Goal: Communication & Community: Ask a question

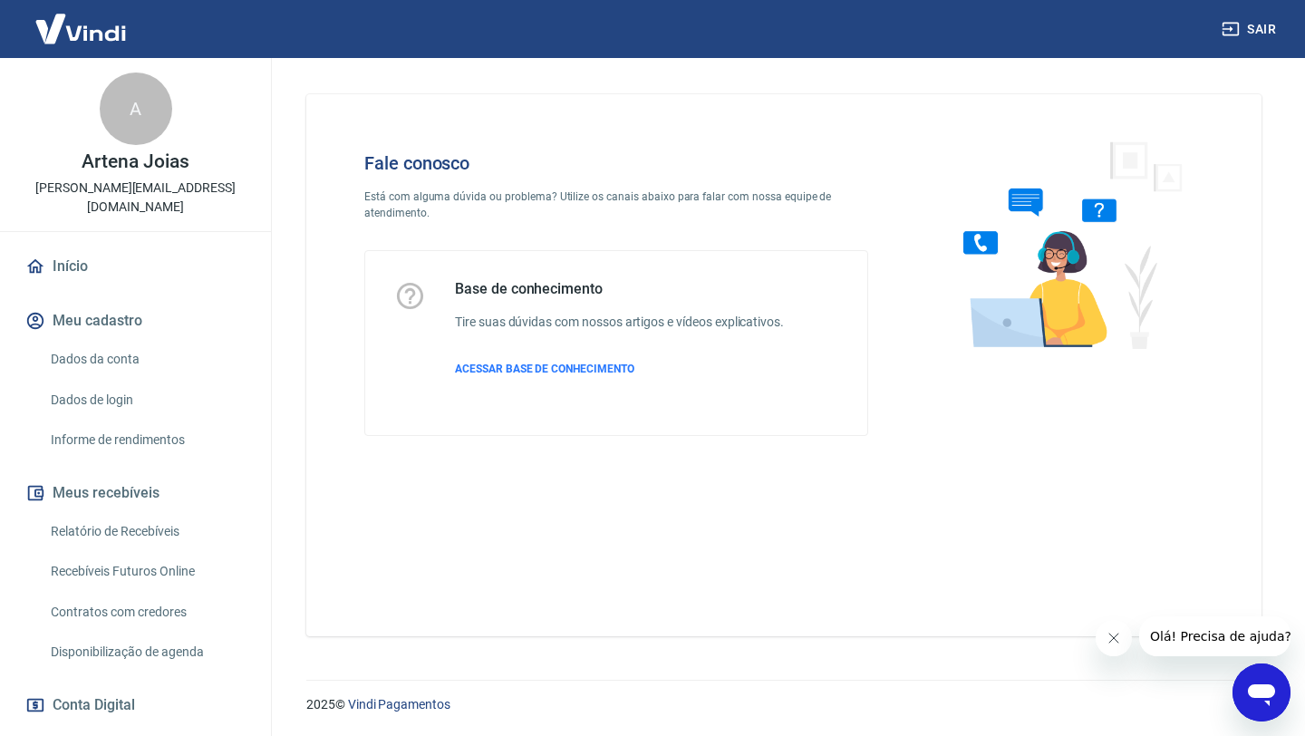
click at [1267, 687] on icon "Abrir janela de mensagens" at bounding box center [1261, 695] width 27 height 22
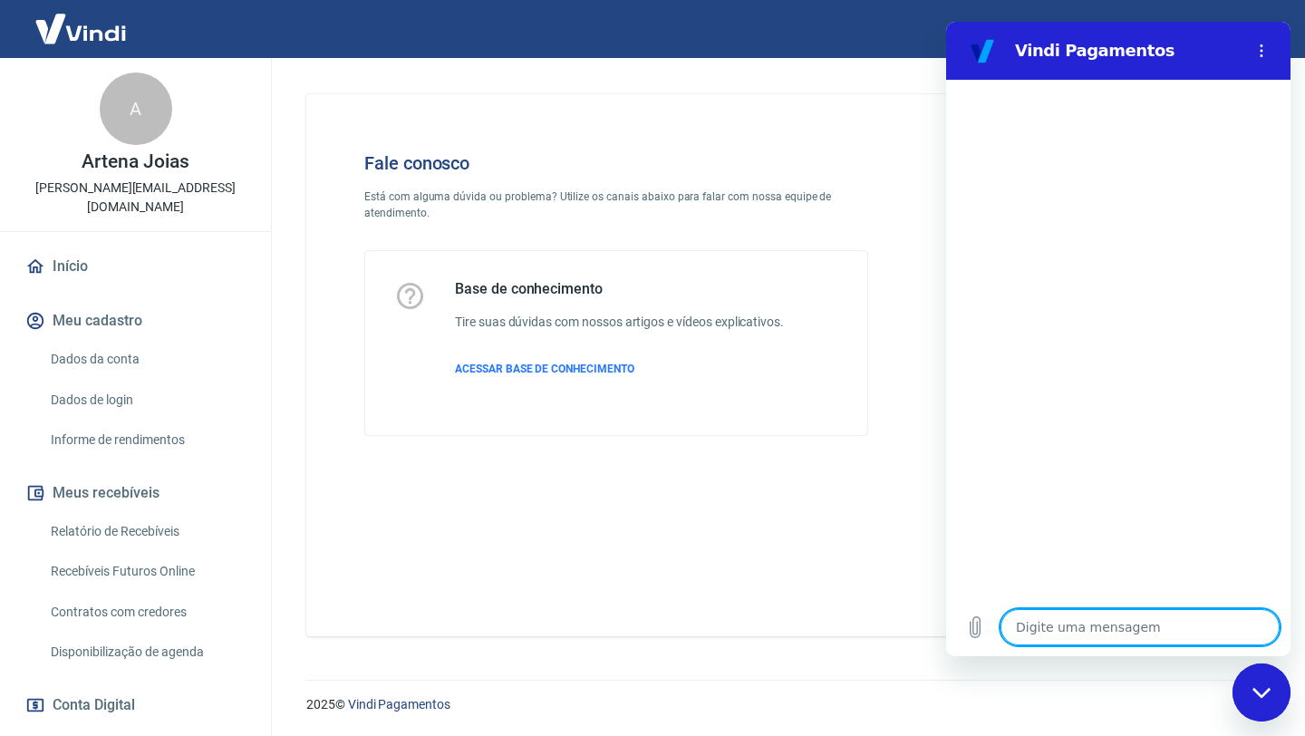
type textarea "o"
type textarea "x"
type textarea "ol"
type textarea "x"
type textarea "ol'"
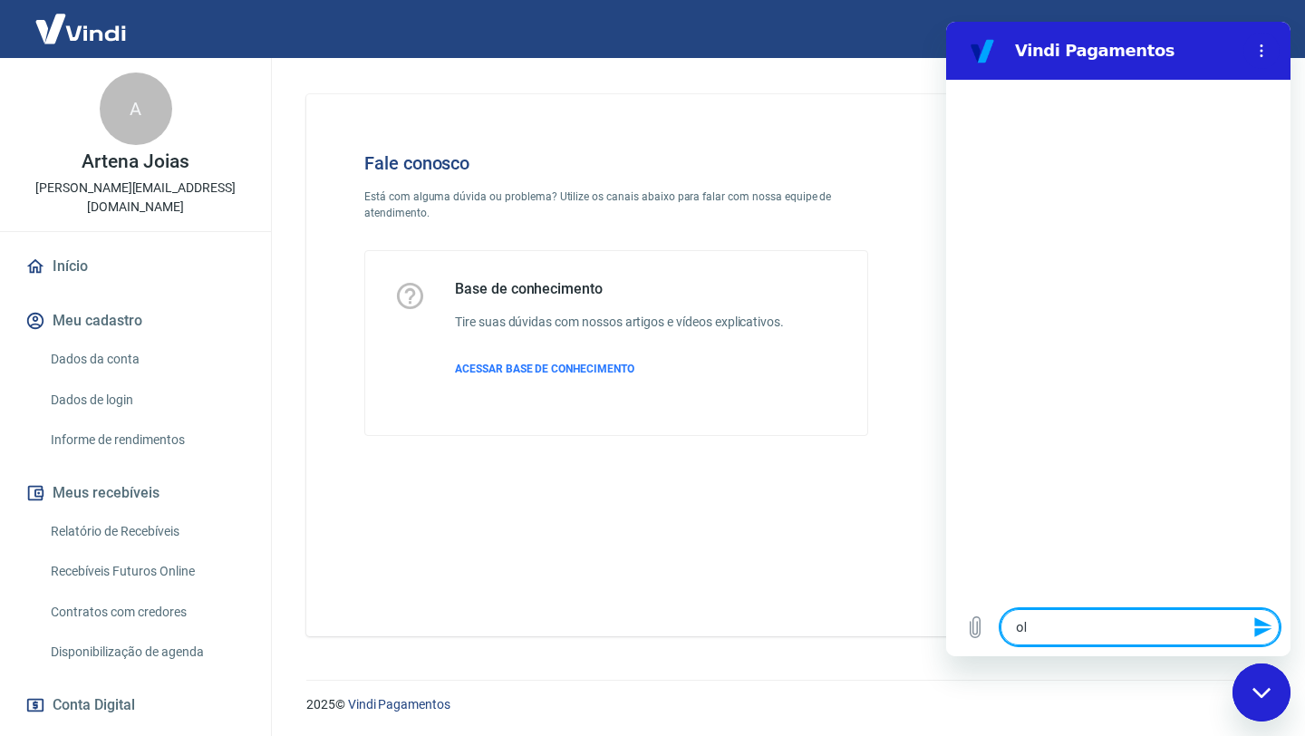
type textarea "x"
type textarea "olá"
type textarea "x"
type textarea "olá,"
type textarea "x"
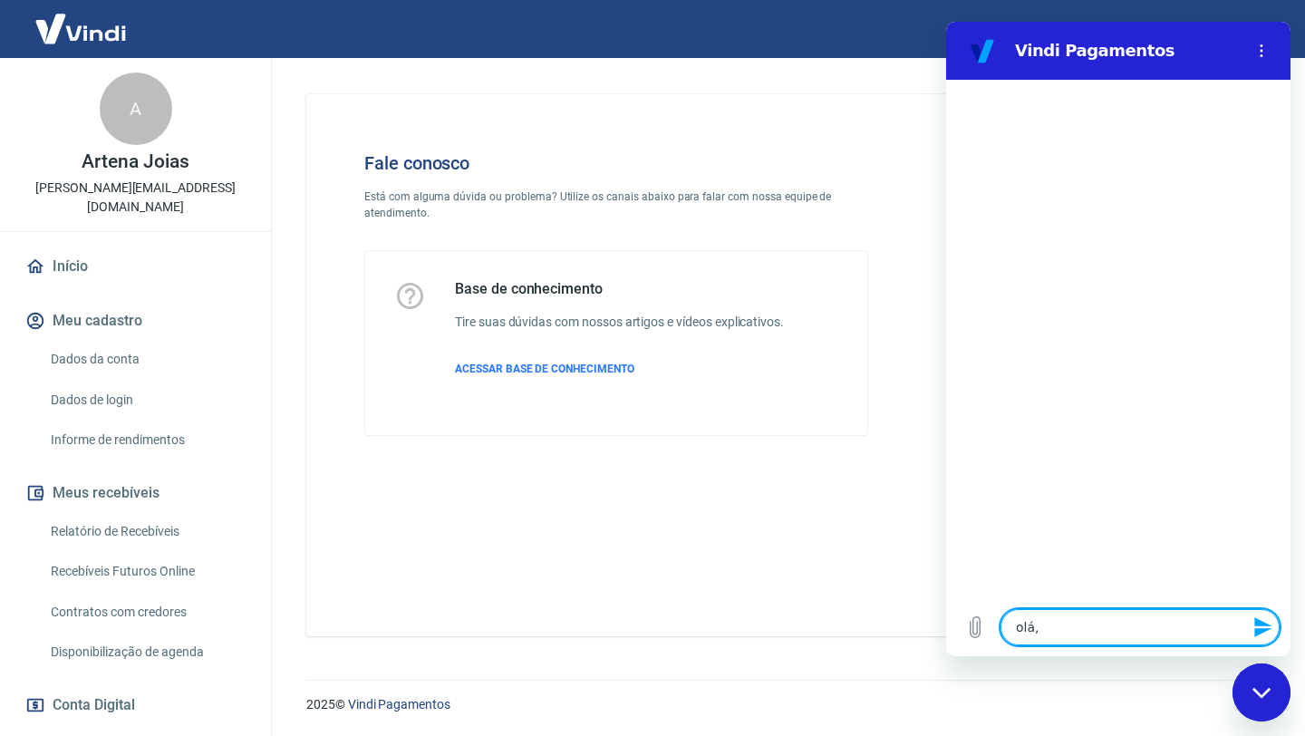
type textarea "olá,"
type textarea "x"
type textarea "olá, p"
type textarea "x"
type textarea "olá, pr"
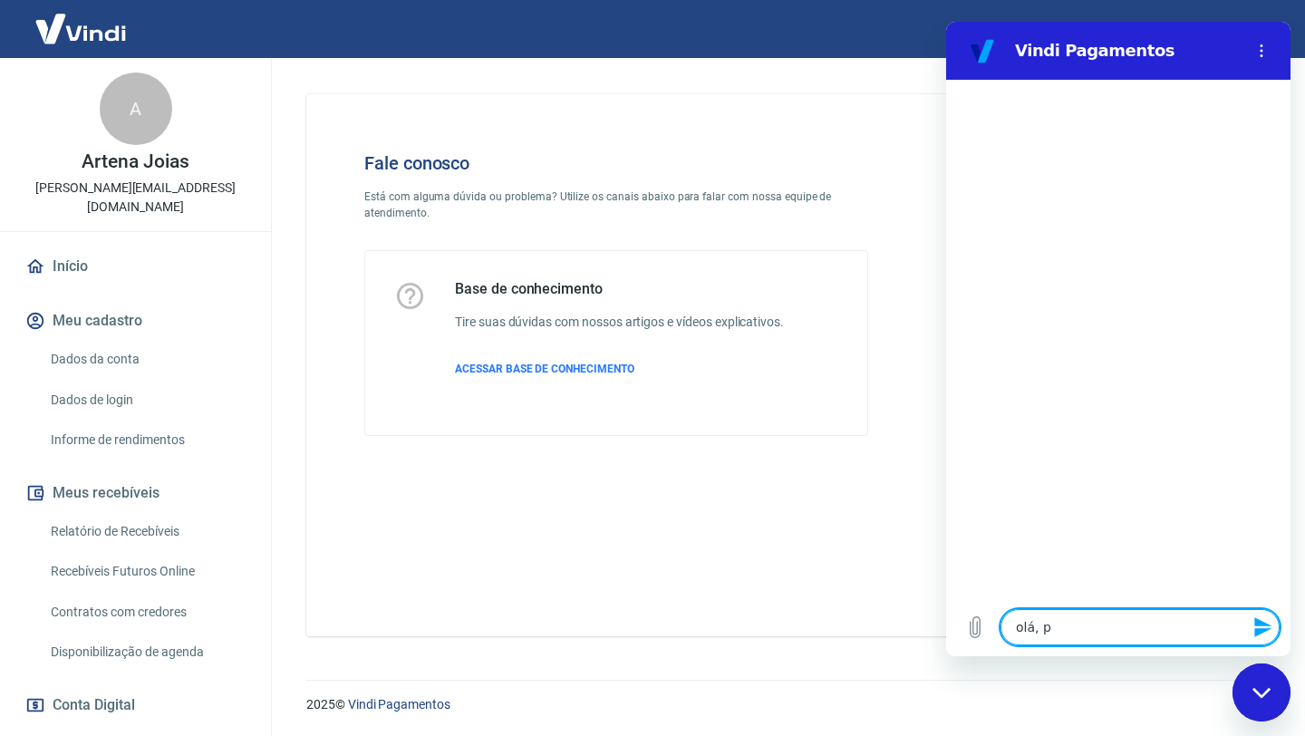
type textarea "x"
type textarea "olá, pre"
type textarea "x"
type textarea "olá, pred"
type textarea "x"
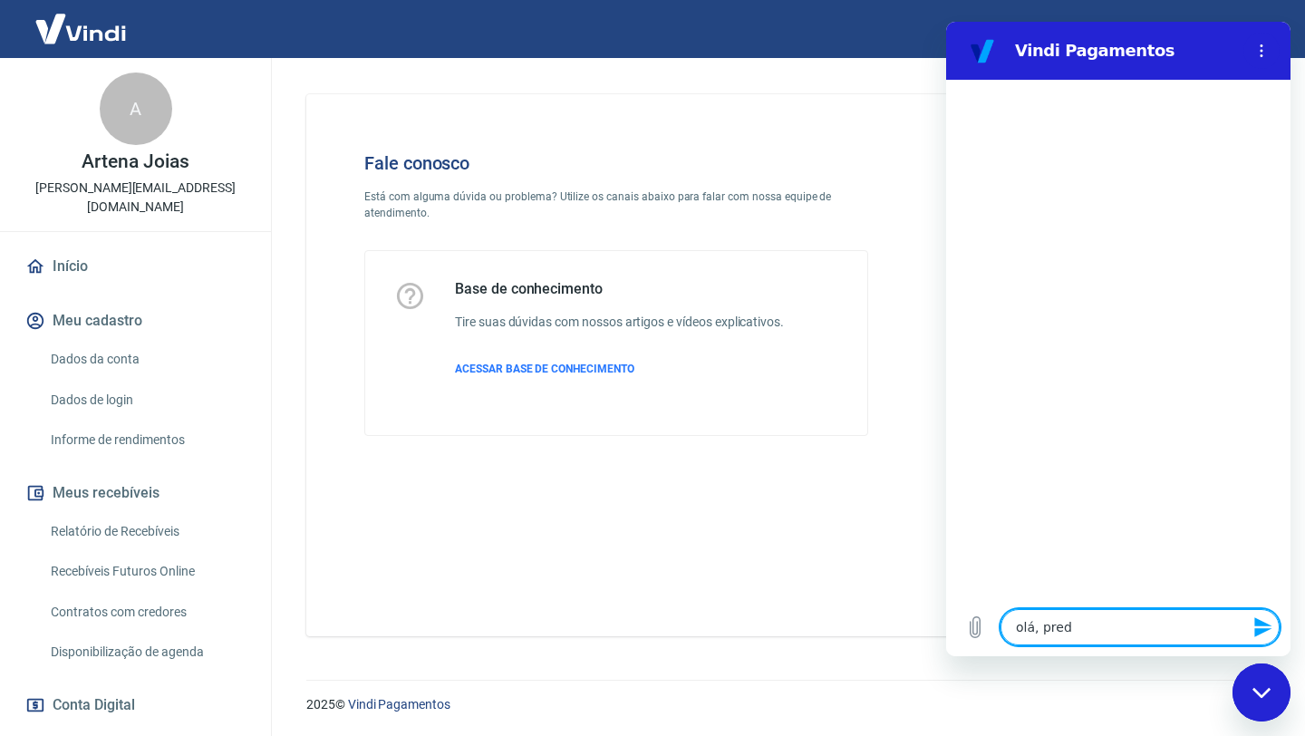
type textarea "olá, predi"
type textarea "x"
type textarea "olá, pred"
type textarea "x"
type textarea "olá, pre"
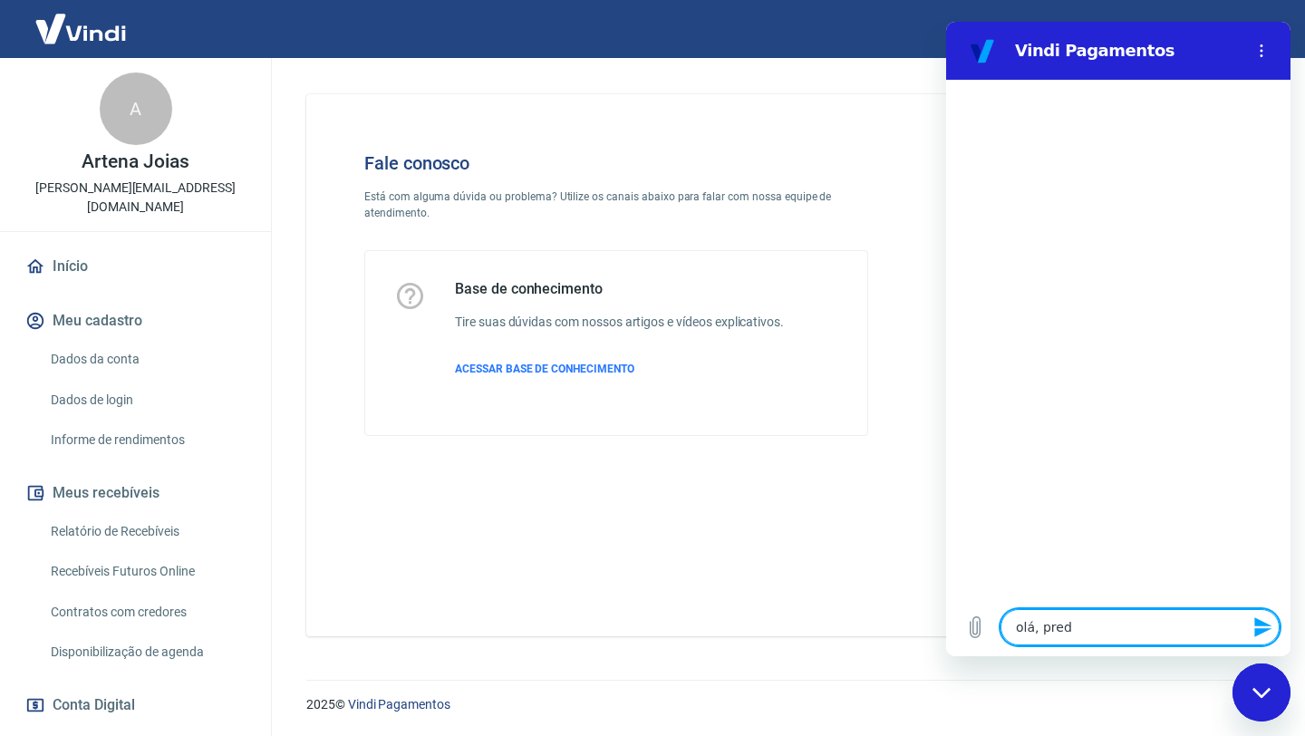
type textarea "x"
type textarea "olá, pr"
type textarea "x"
type textarea "olá, pre"
type textarea "x"
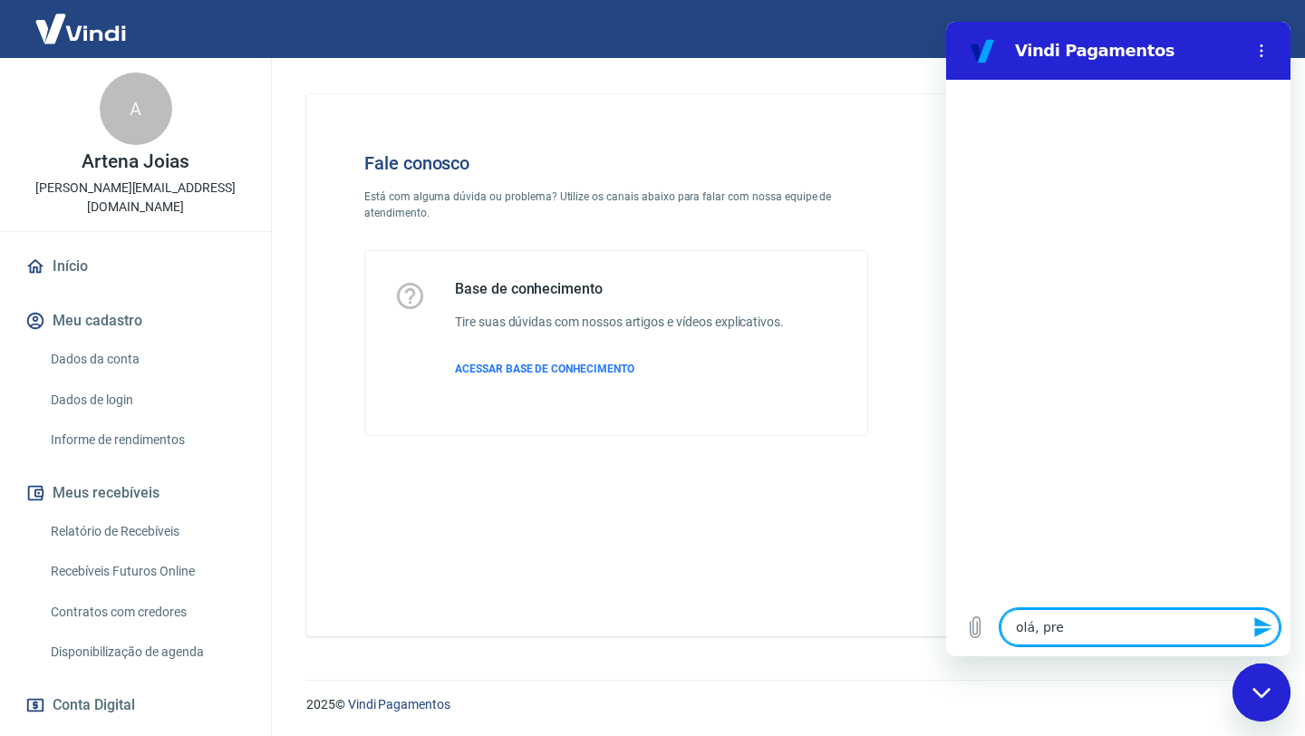
type textarea "olá, prec"
type textarea "x"
type textarea "olá, preci"
type textarea "x"
type textarea "olá, precis"
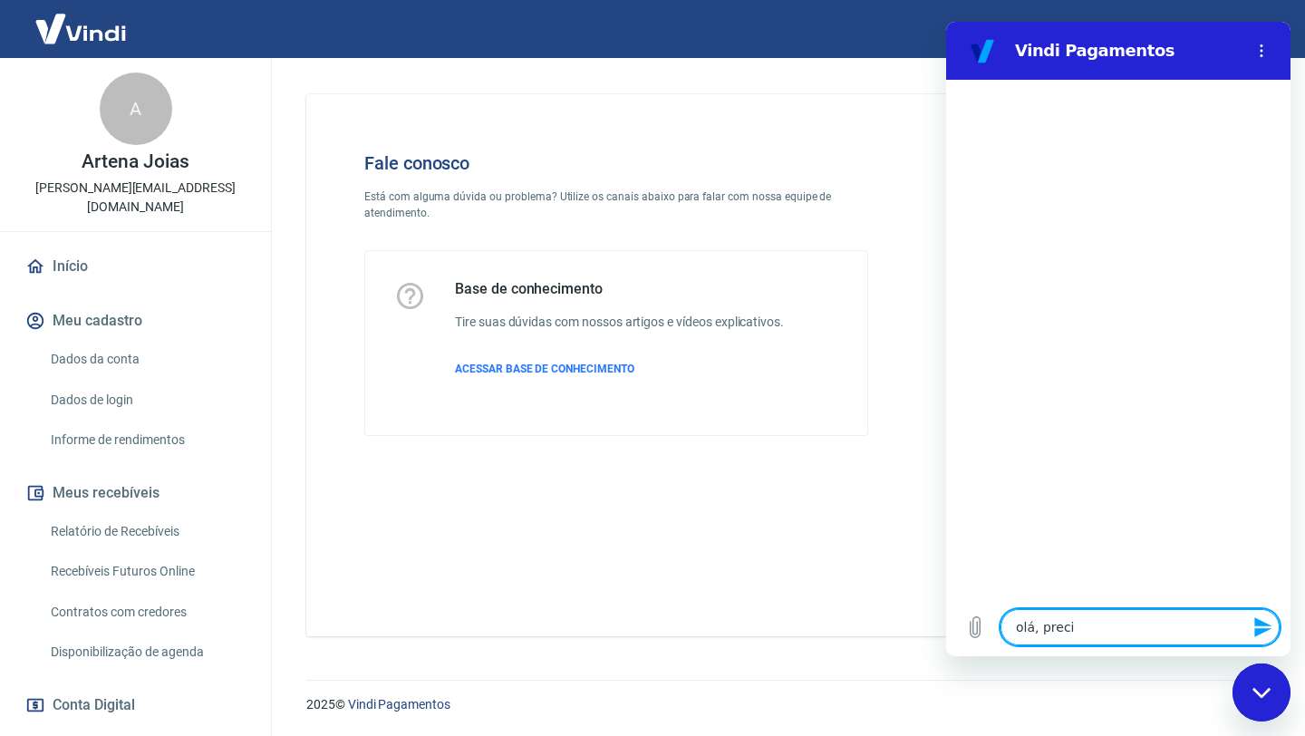
type textarea "x"
type textarea "olá, preciso"
type textarea "x"
type textarea "olá, preciso"
type textarea "x"
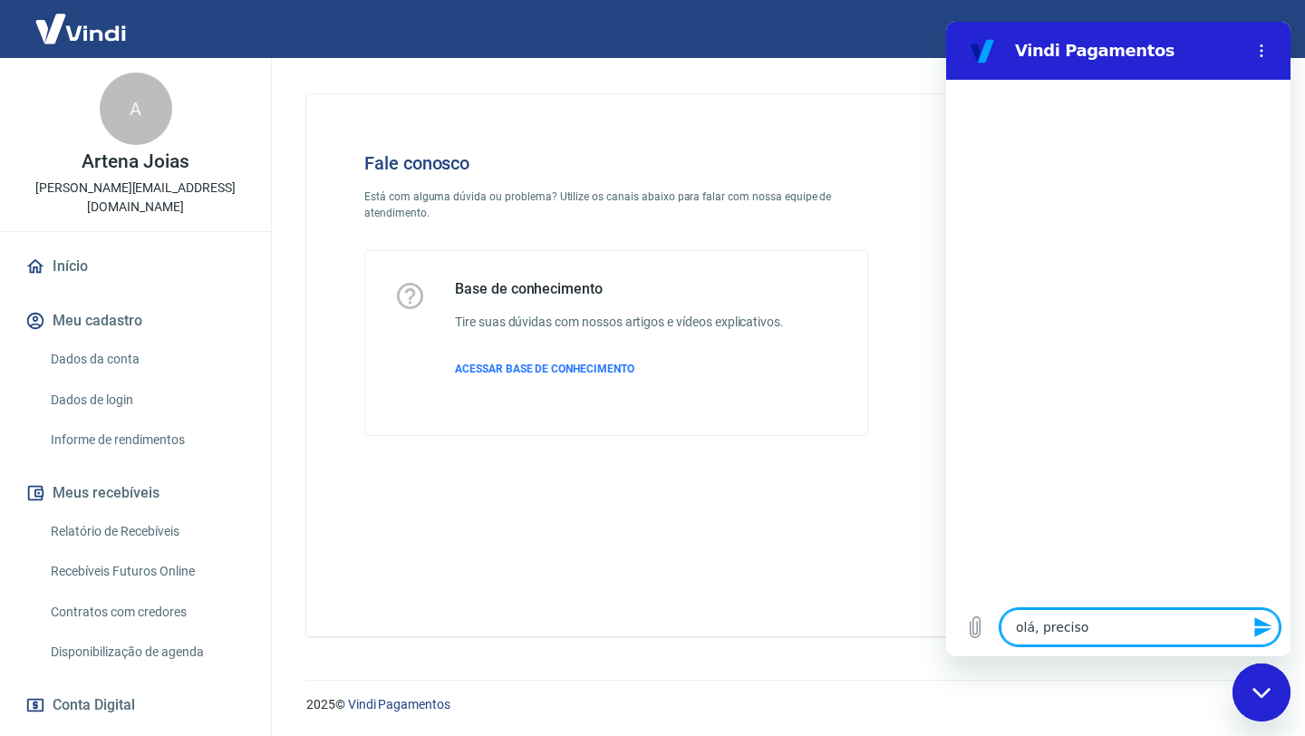
type textarea "olá, preciso t"
type textarea "x"
type textarea "olá, preciso ti"
type textarea "x"
type textarea "olá, preciso tir"
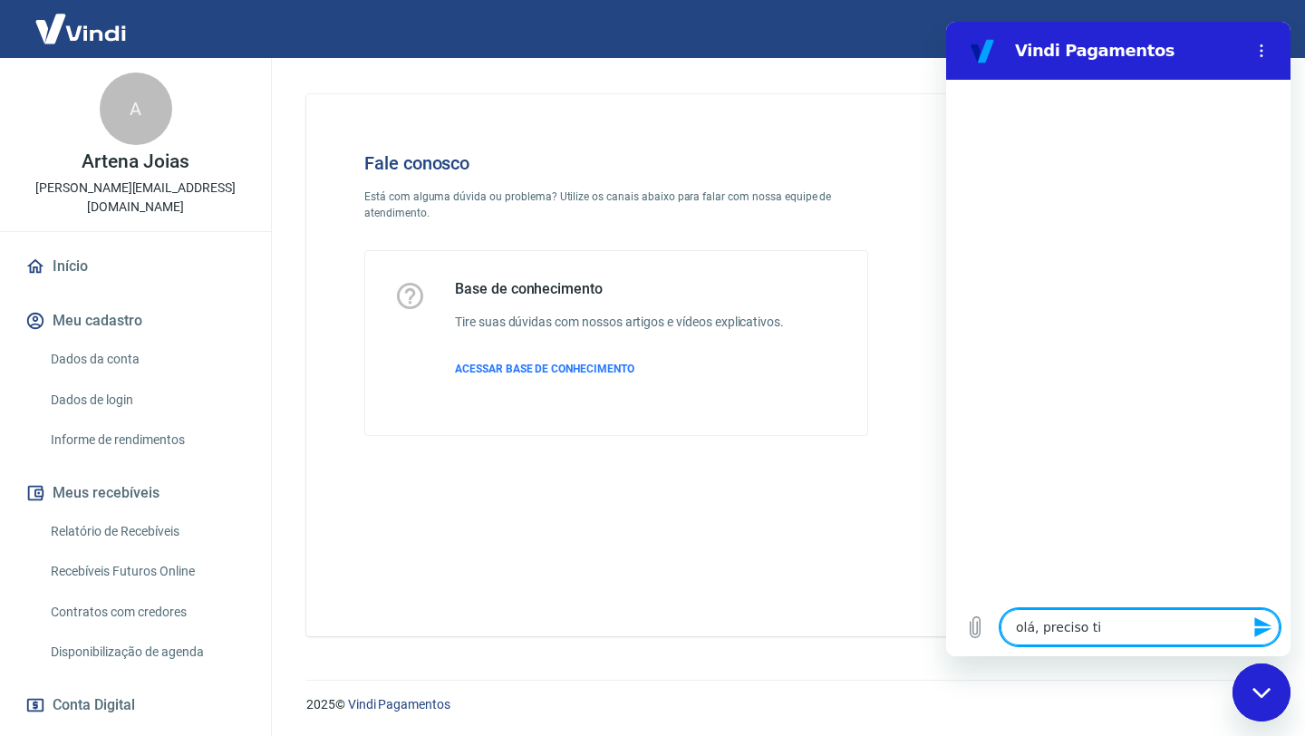
type textarea "x"
type textarea "olá, preciso tira"
type textarea "x"
type textarea "olá, preciso tirar"
type textarea "x"
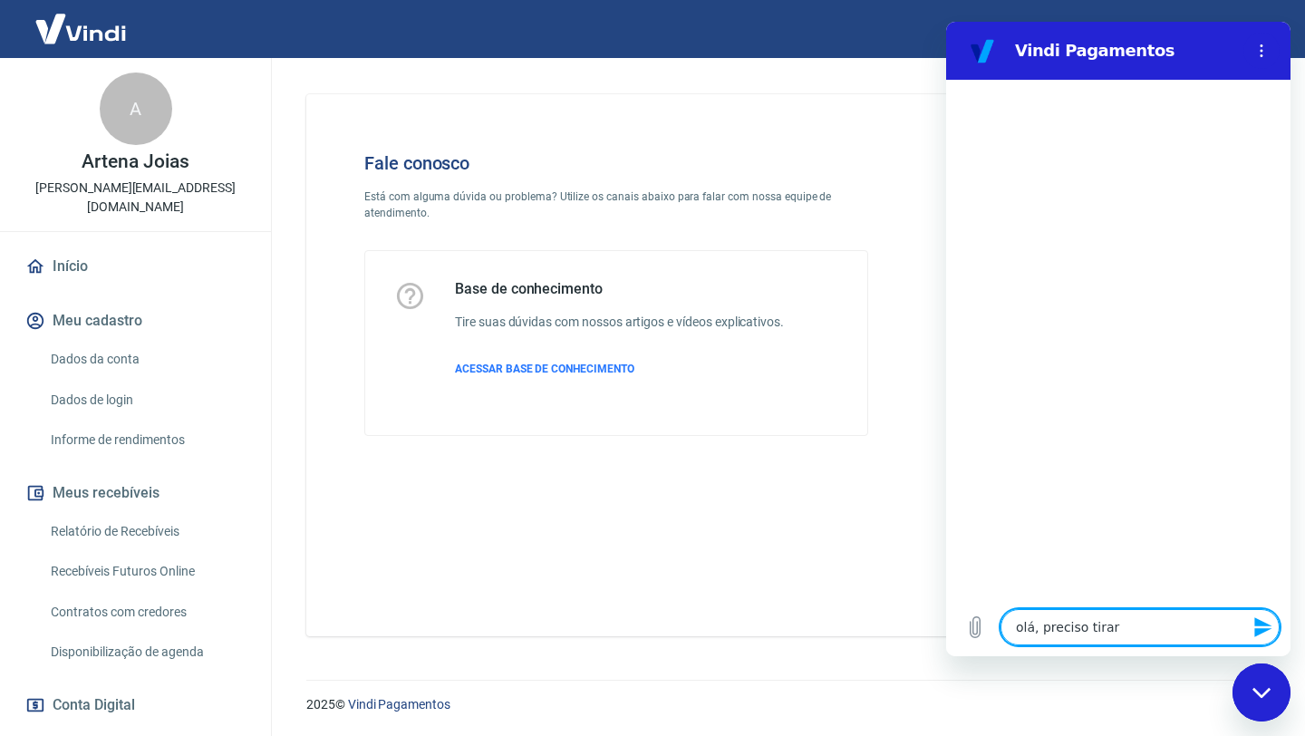
type textarea "olá, preciso tirar"
type textarea "x"
type textarea "olá, preciso tirar 2"
type textarea "x"
type textarea "olá, preciso tirar 2"
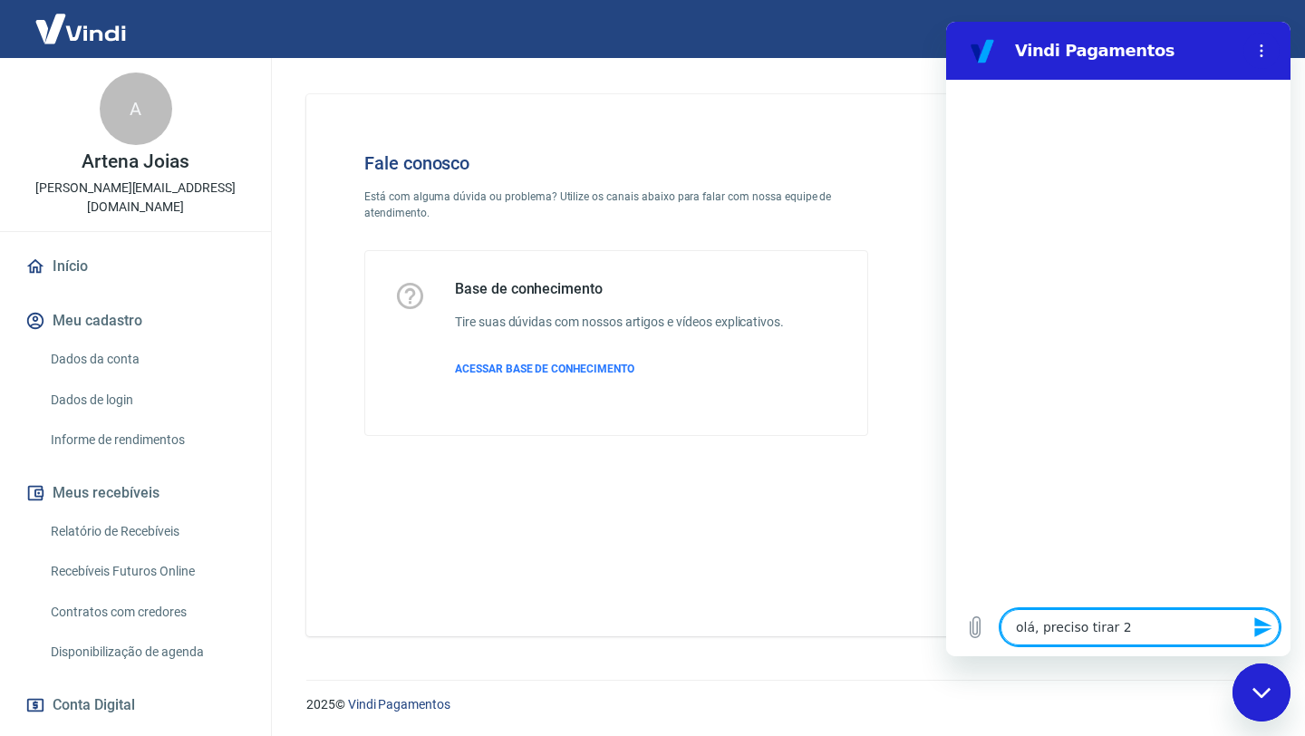
type textarea "x"
type textarea "olá, preciso tirar 2 d"
type textarea "x"
type textarea "olá, preciso tirar 2 d'"
type textarea "x"
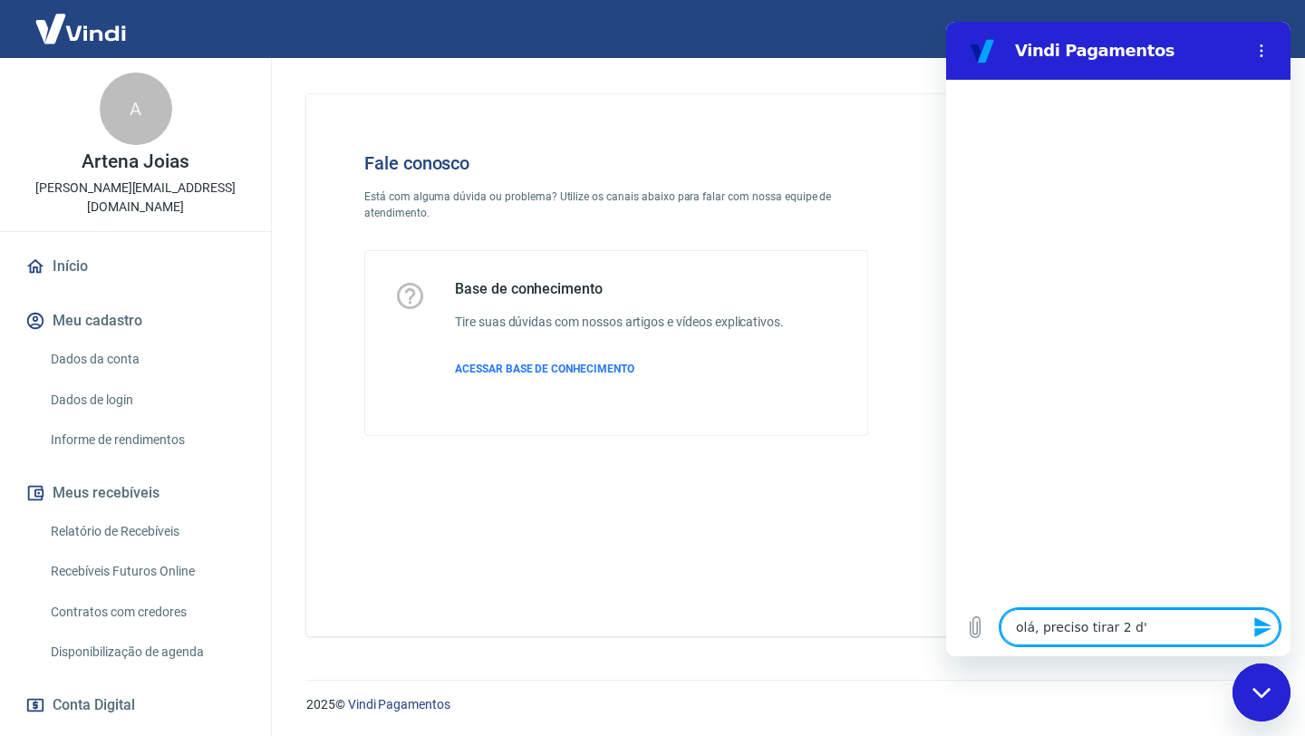
type textarea "olá, preciso tirar 2 dú"
type textarea "x"
type textarea "olá, preciso tirar 2 dúv"
type textarea "x"
type textarea "olá, preciso tirar 2 dúvi"
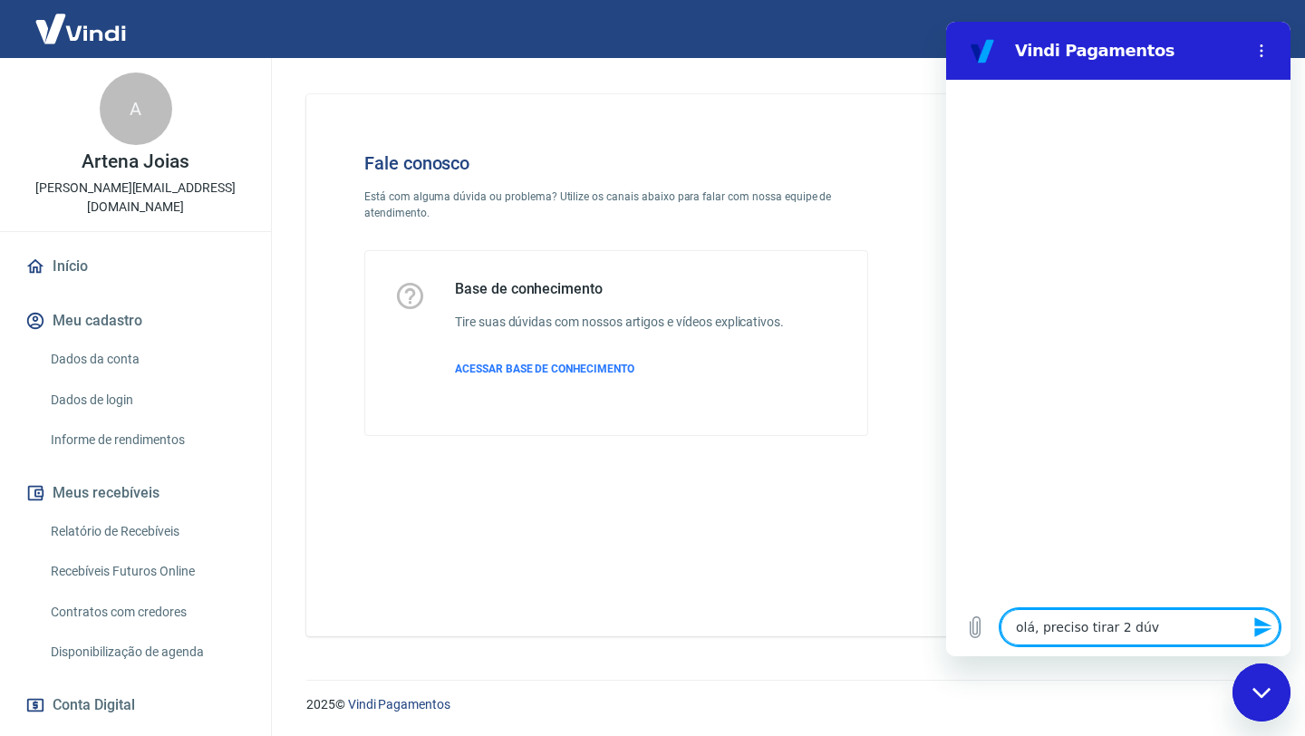
type textarea "x"
type textarea "olá, preciso tirar 2 dúvid"
type textarea "x"
type textarea "olá, preciso tirar 2 dúvida"
type textarea "x"
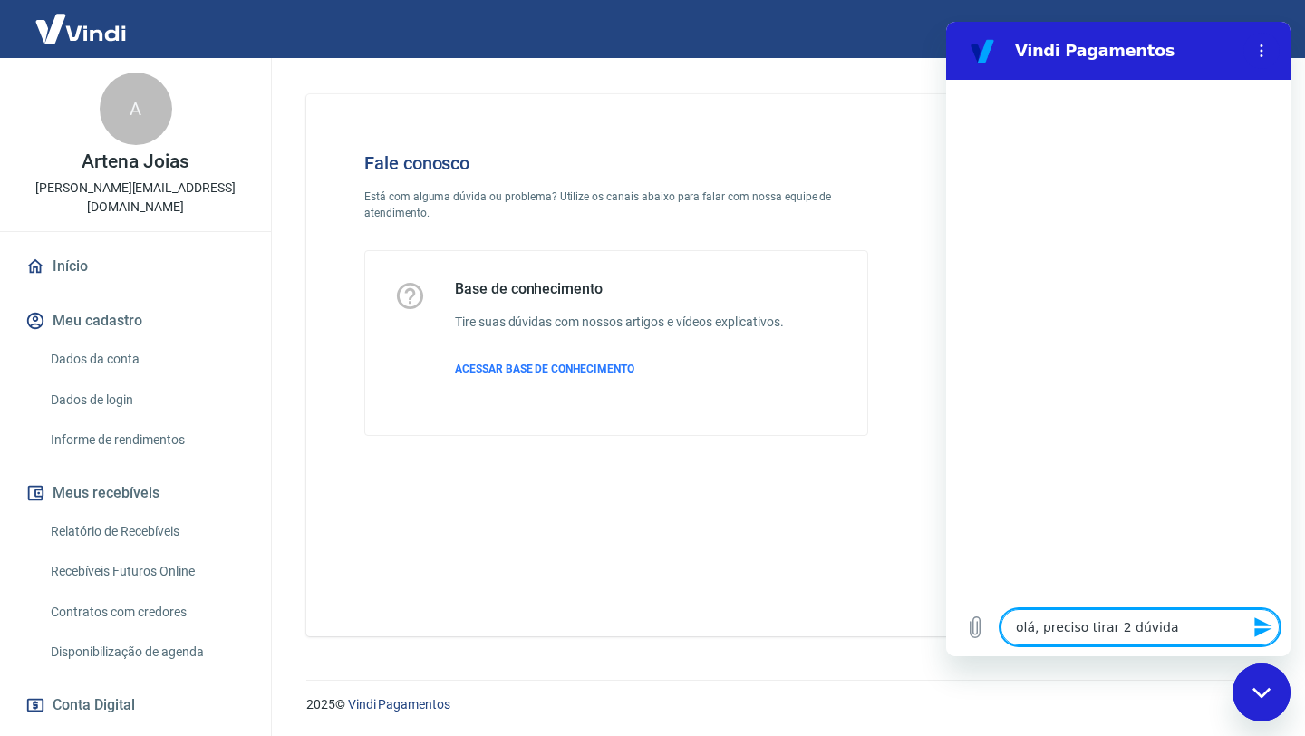
type textarea "olá, preciso tirar 2 dúvidas"
type textarea "x"
type textarea "p"
type textarea "x"
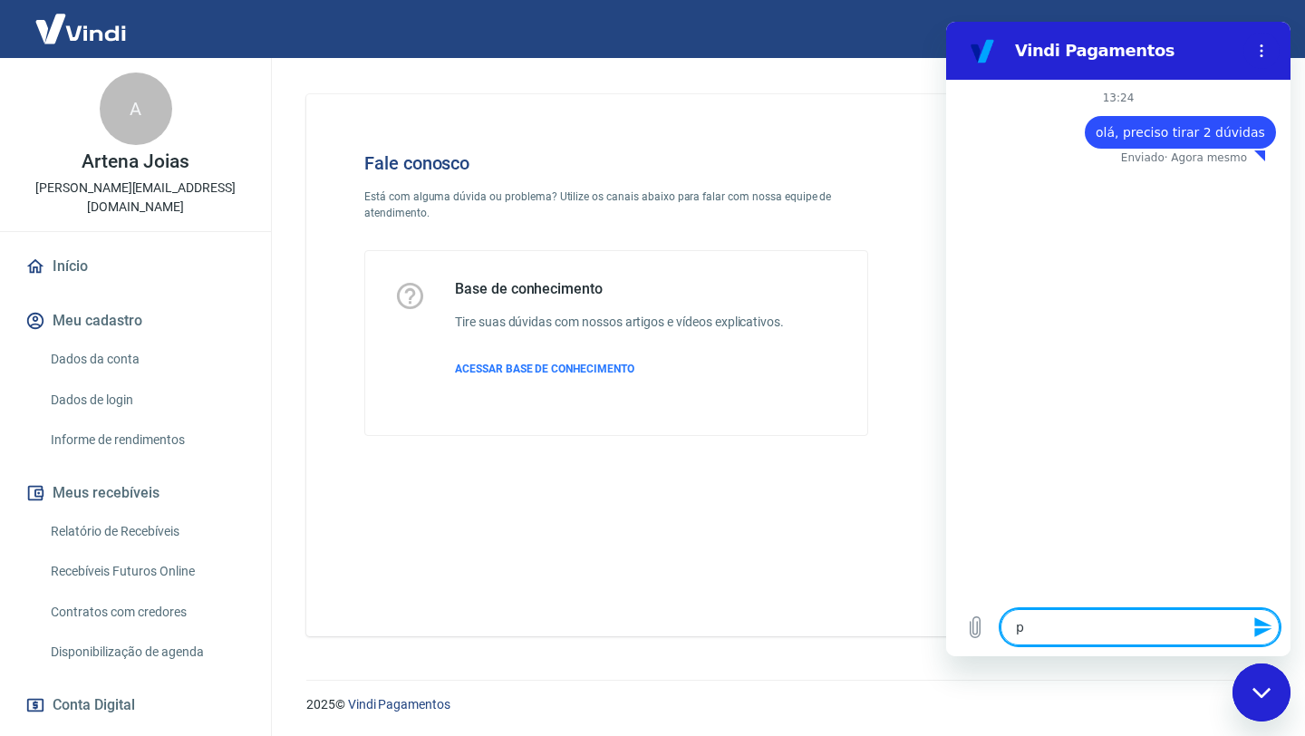
type textarea "pr"
type textarea "x"
type textarea "pri"
type textarea "x"
type textarea "prim"
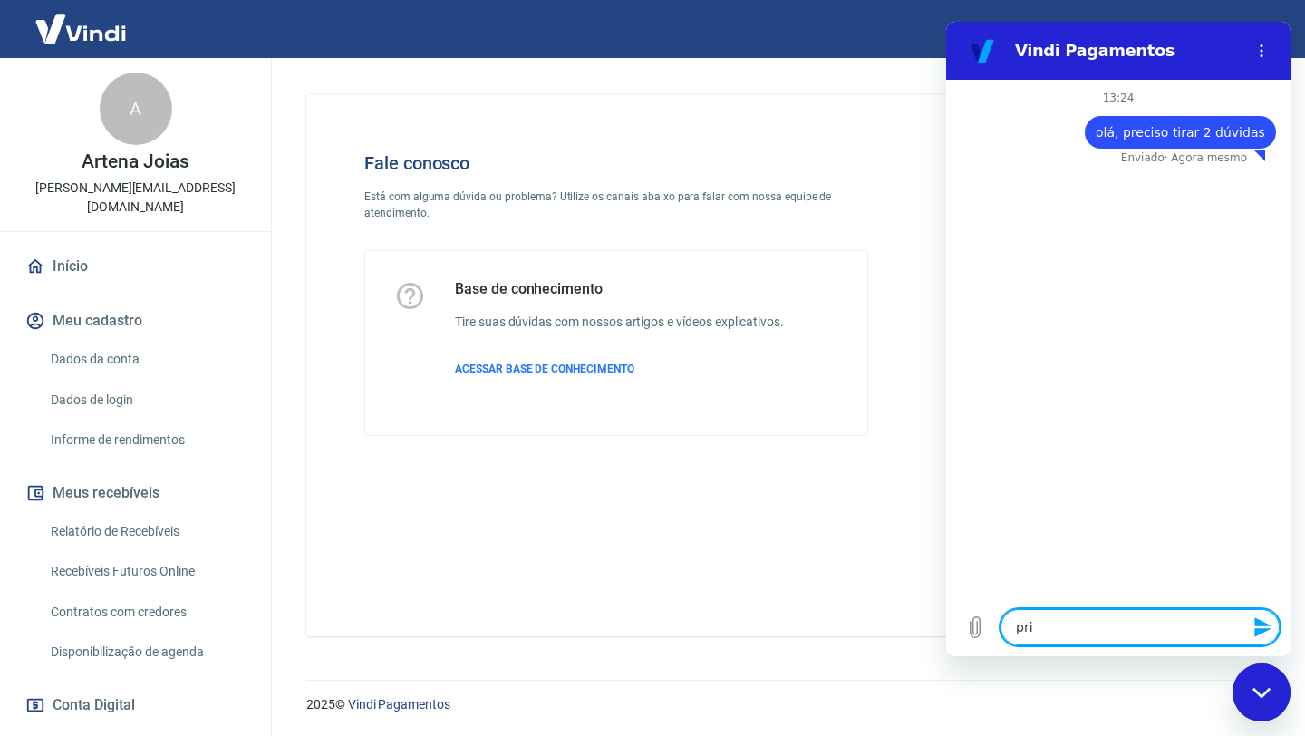
type textarea "x"
type textarea "prime"
type textarea "x"
type textarea "primei"
type textarea "x"
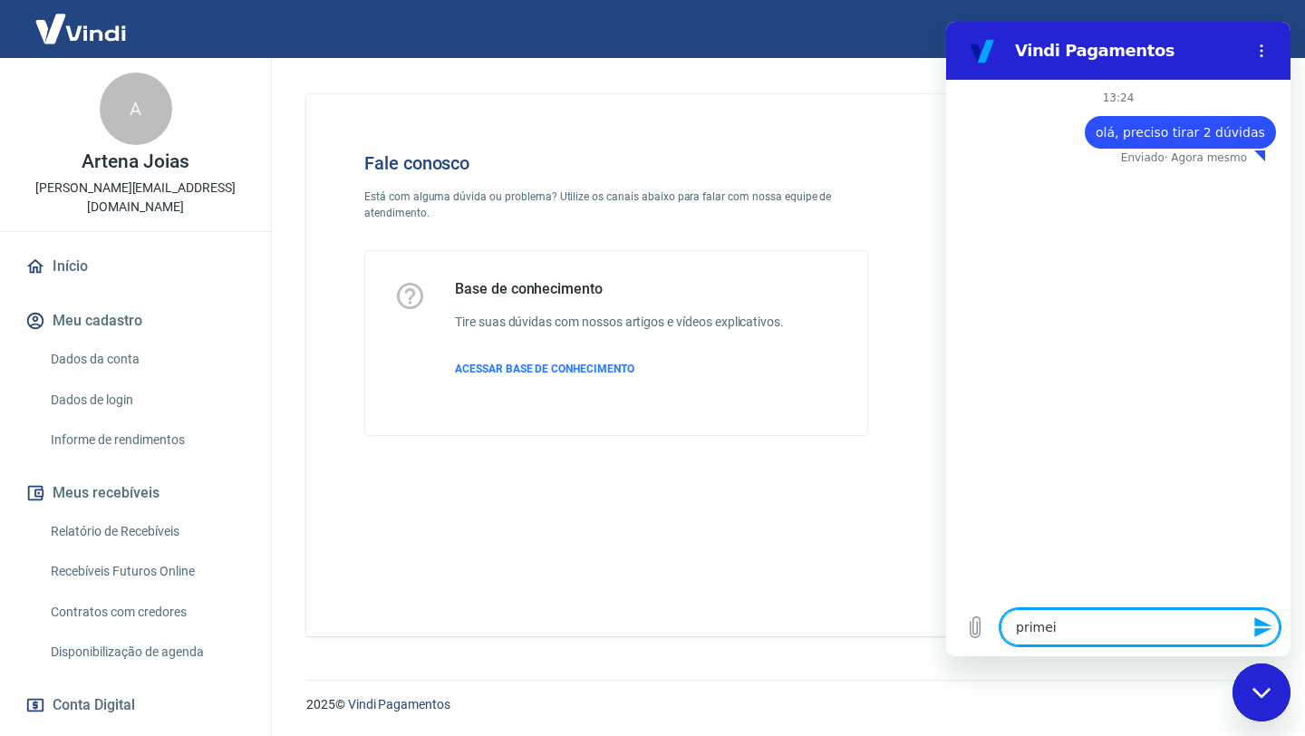
type textarea "primeir"
type textarea "x"
type textarea "primeiro"
type textarea "x"
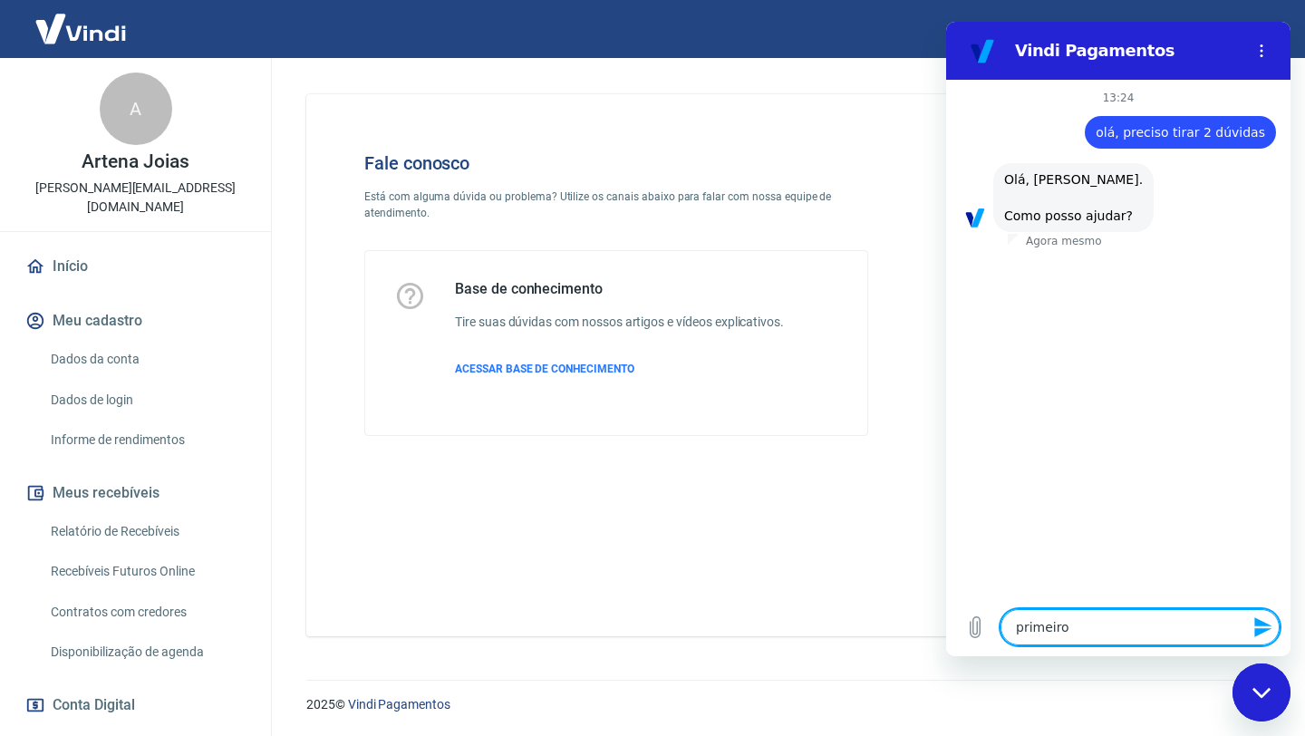
type textarea "primeiro"
type textarea "x"
type textarea "primeiro q"
type textarea "x"
type textarea "primeiro qu"
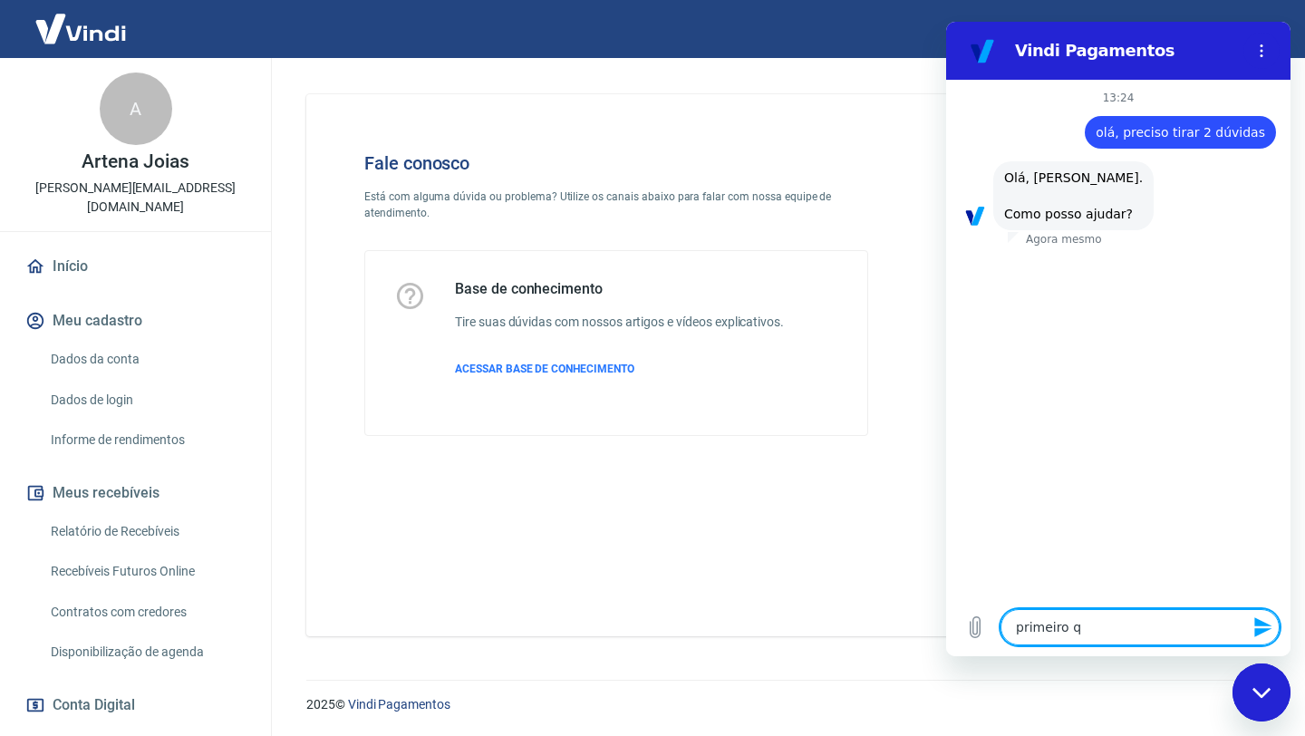
type textarea "x"
type textarea "primeiro que"
type textarea "x"
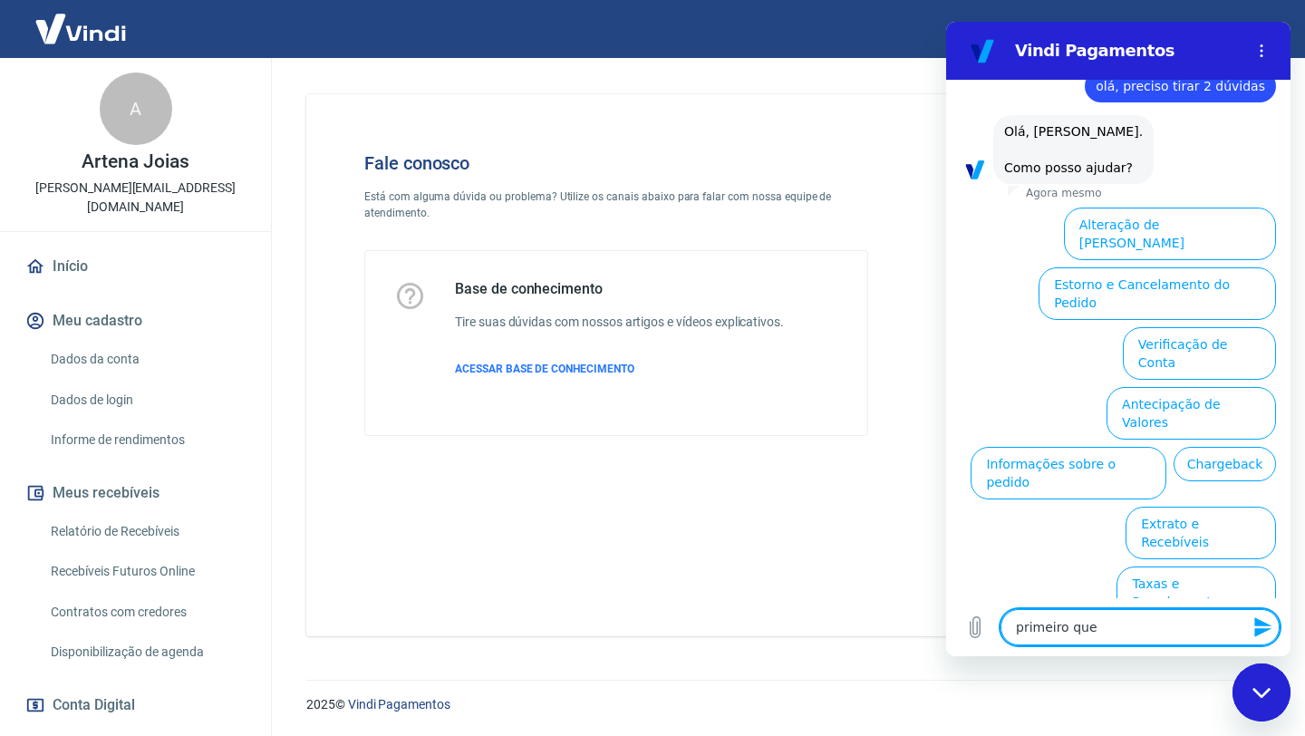
type textarea "primeiro que"
type textarea "x"
type textarea "primeiro que"
type textarea "x"
type textarea "primeiro qu"
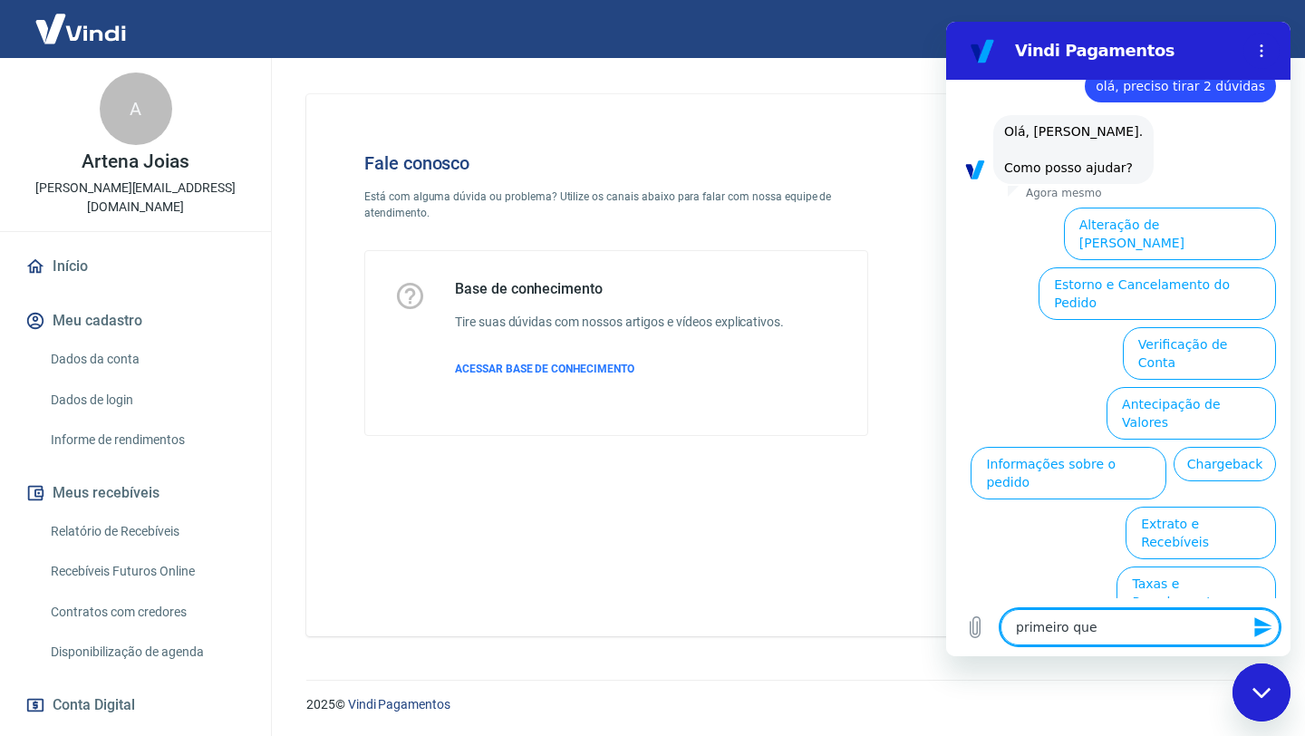
type textarea "x"
type textarea "primeiro q"
type textarea "x"
type textarea "primeiro"
type textarea "x"
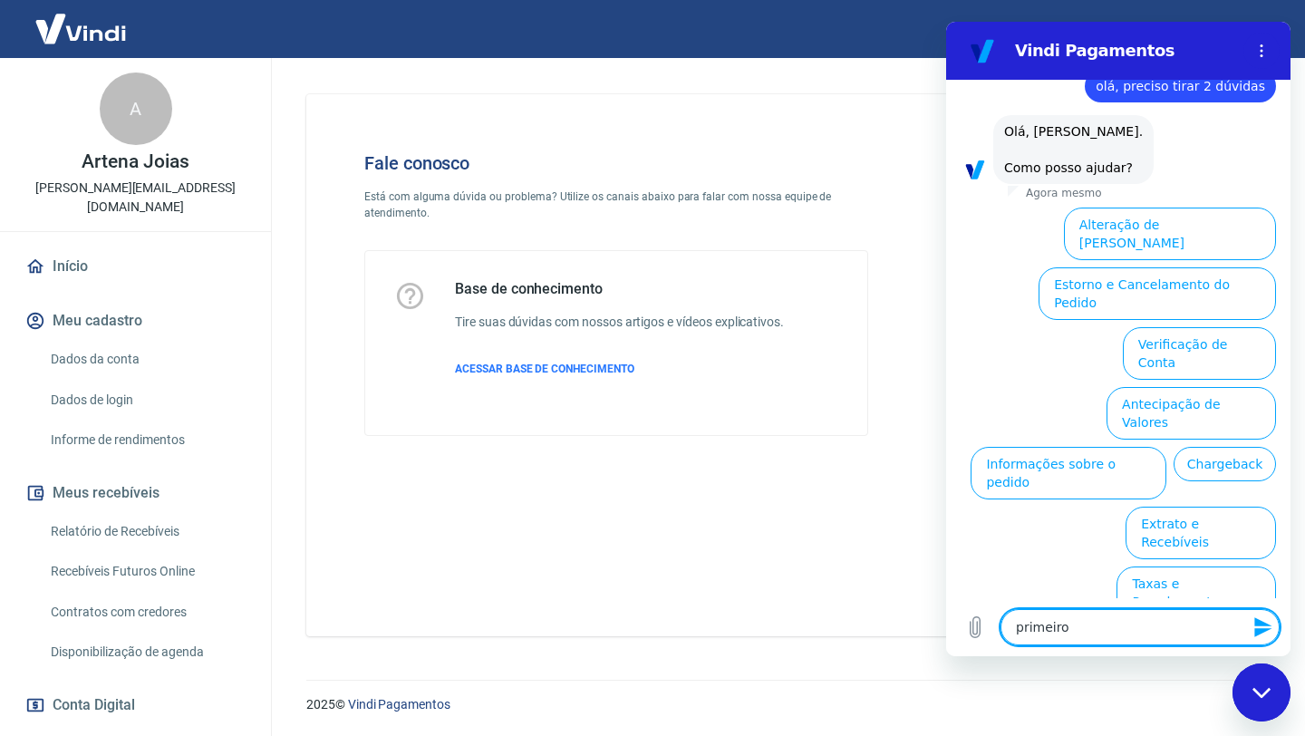
type textarea "primeiro"
type textarea "x"
type textarea "primeir"
type textarea "x"
type textarea "primei"
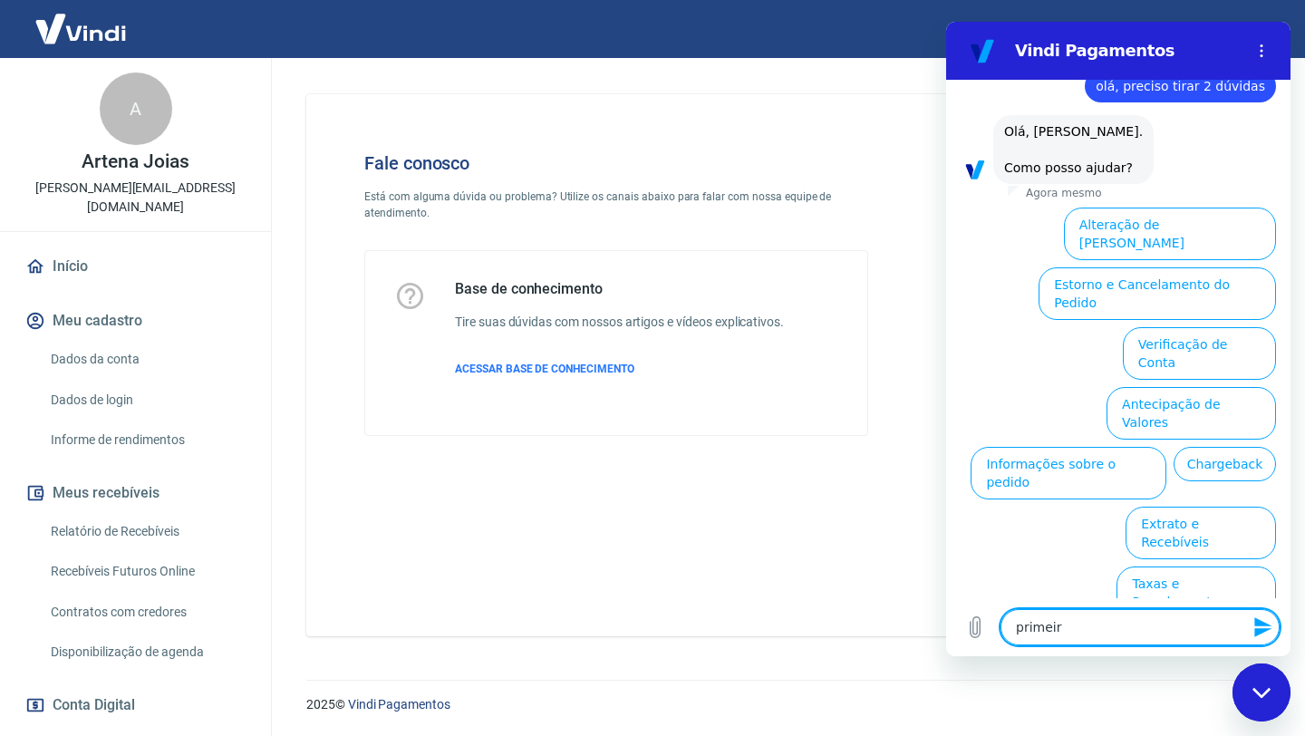
type textarea "x"
type textarea "prime"
type textarea "x"
type textarea "prim"
type textarea "x"
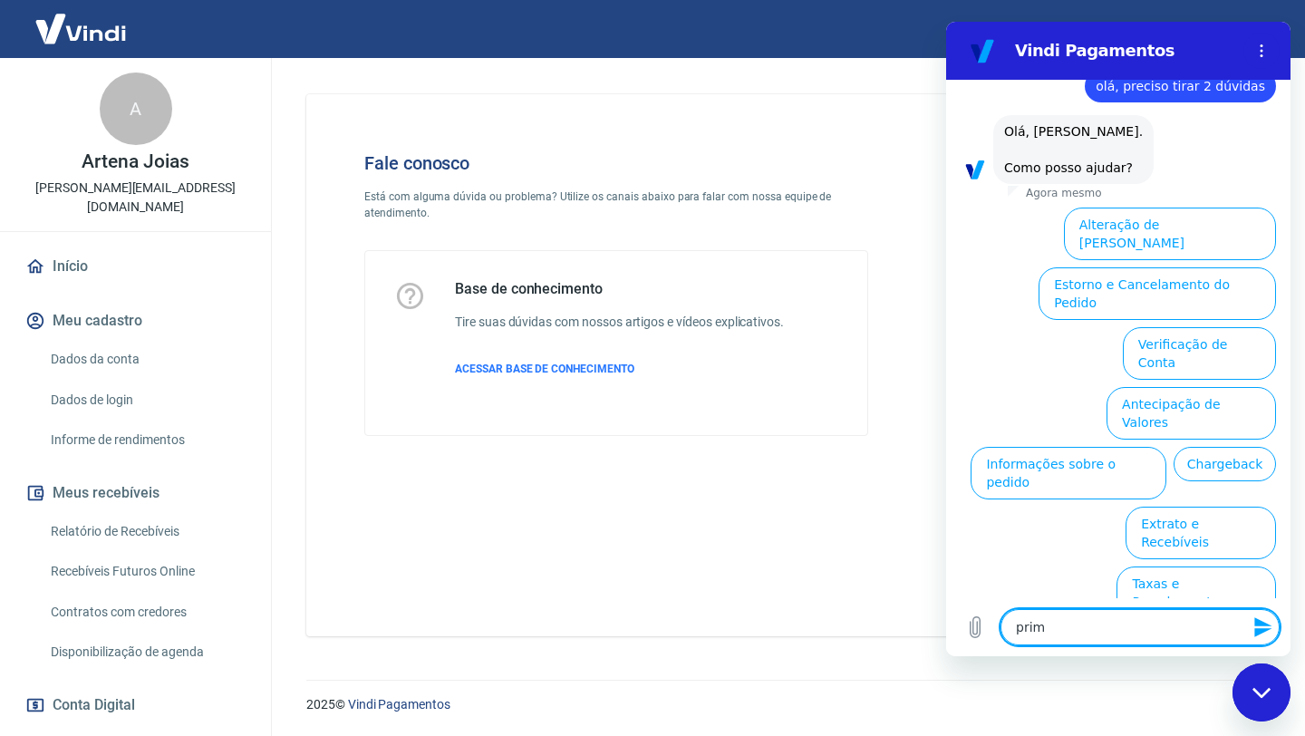
type textarea "pri"
type textarea "x"
type textarea "pr"
type textarea "x"
type textarea "p"
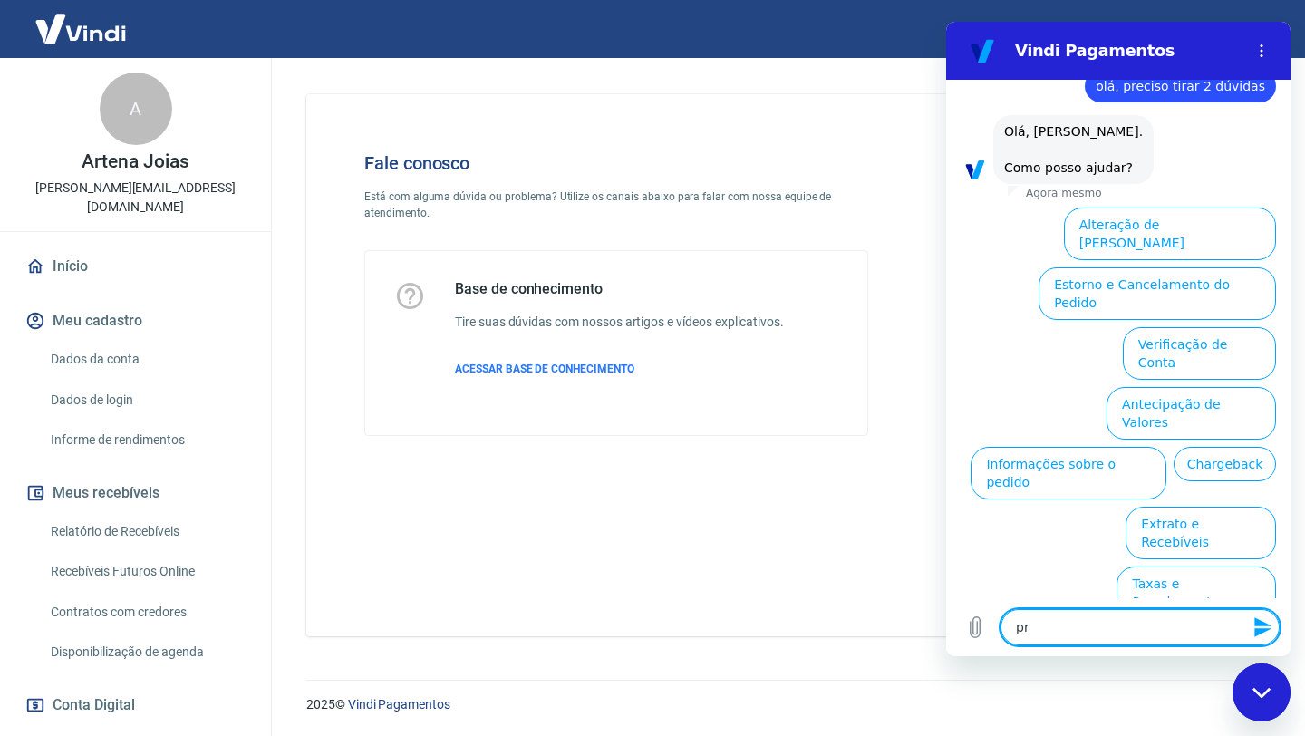
type textarea "x"
type textarea "q"
type textarea "x"
type textarea "qu"
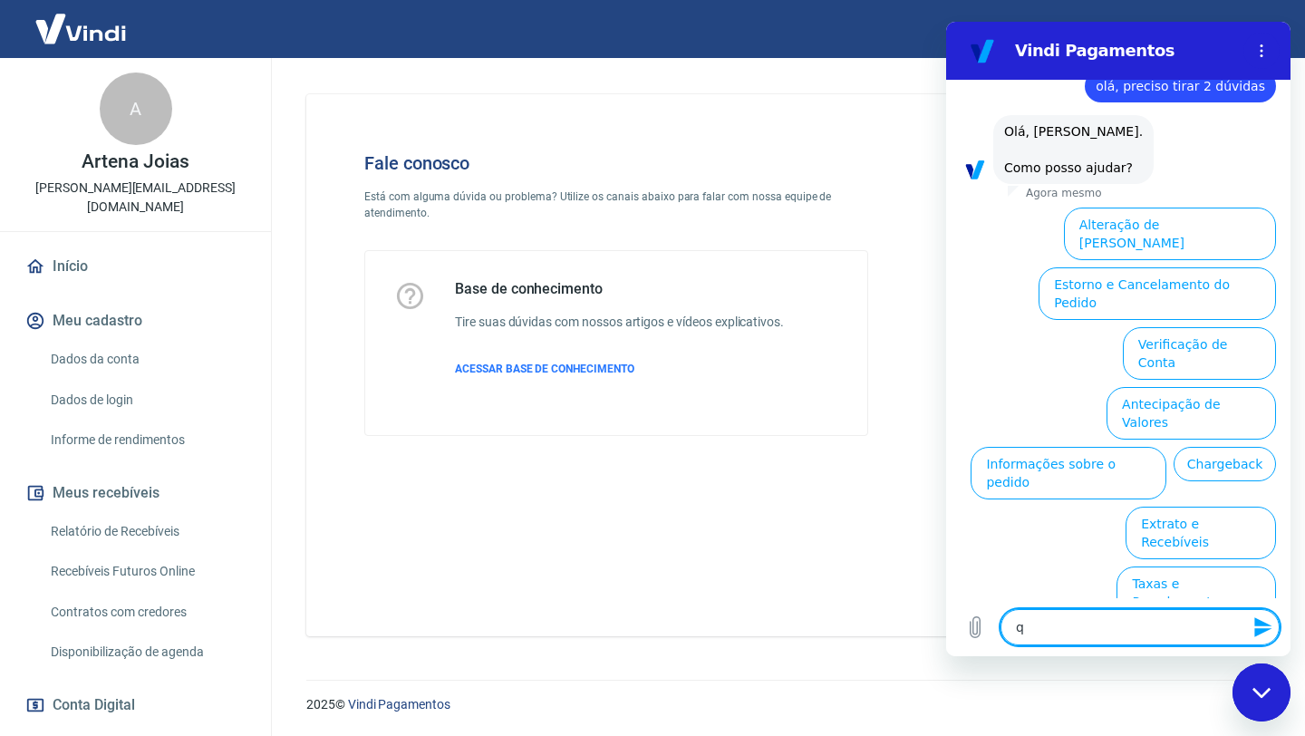
type textarea "x"
type textarea "que"
type textarea "x"
type textarea "quer"
type textarea "x"
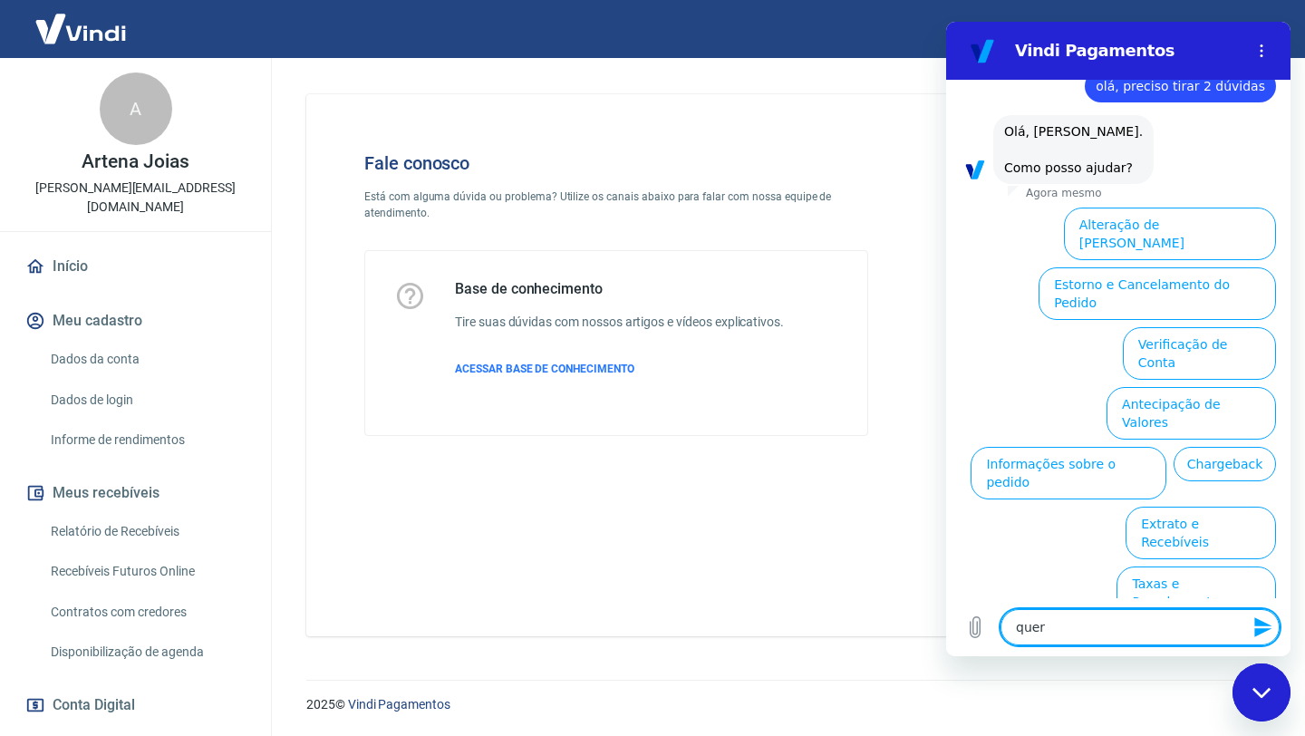
type textarea "quero"
type textarea "x"
type textarea "quero"
type textarea "x"
type textarea "quero a"
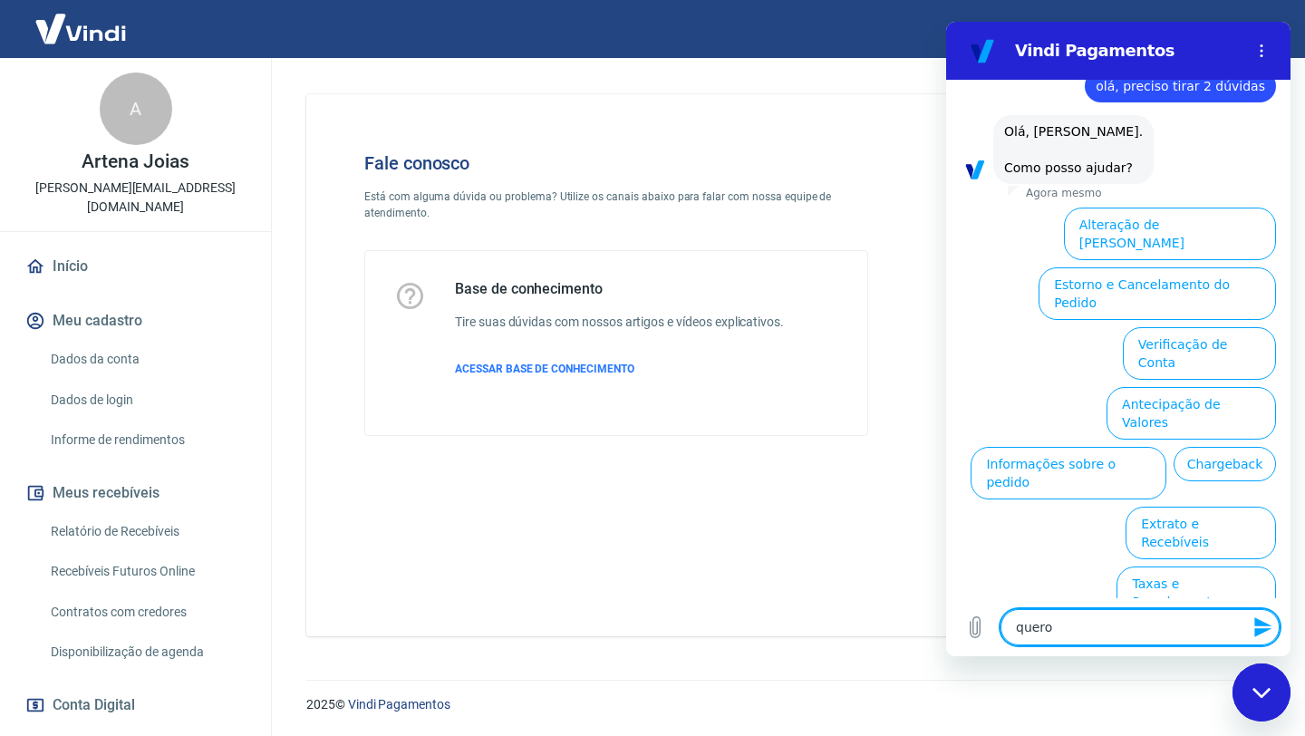
type textarea "x"
type textarea "quero at"
type textarea "x"
type textarea "quero ate"
type textarea "x"
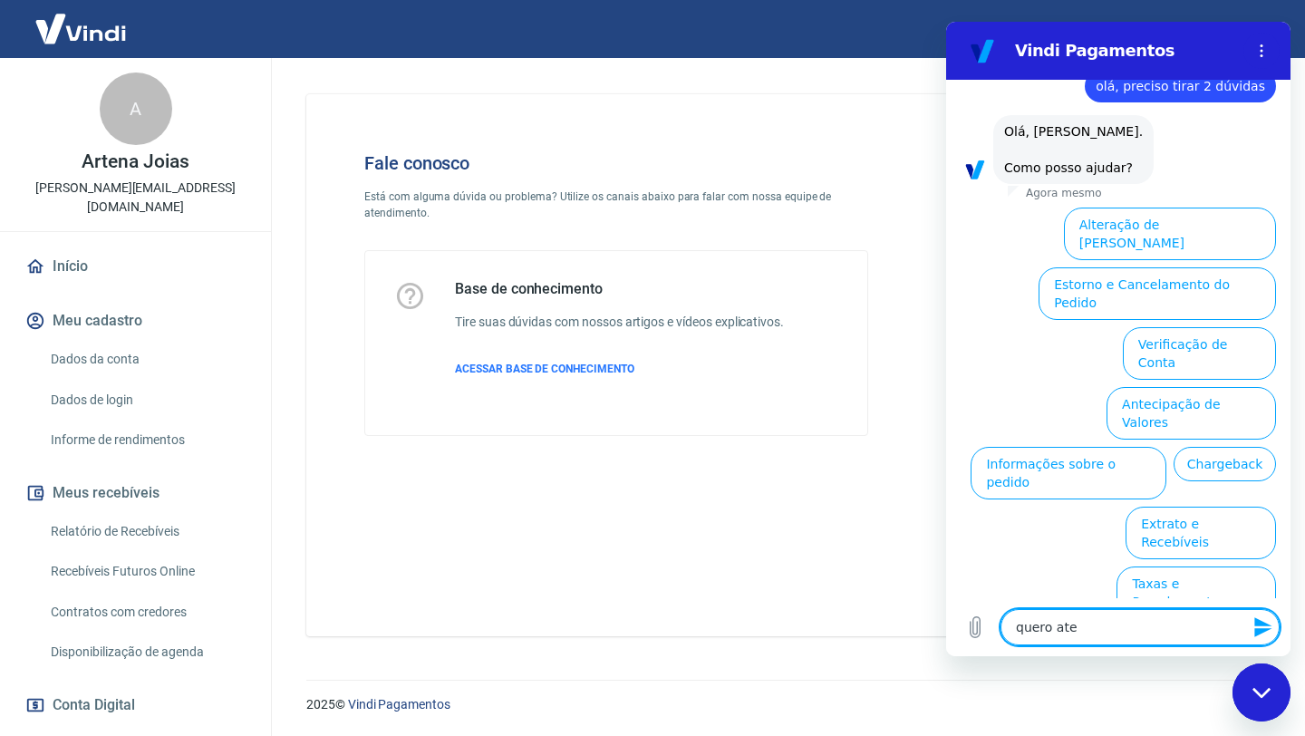
type textarea "quero aten"
type textarea "x"
type textarea "quero atend"
type textarea "x"
type textarea "quero atendi"
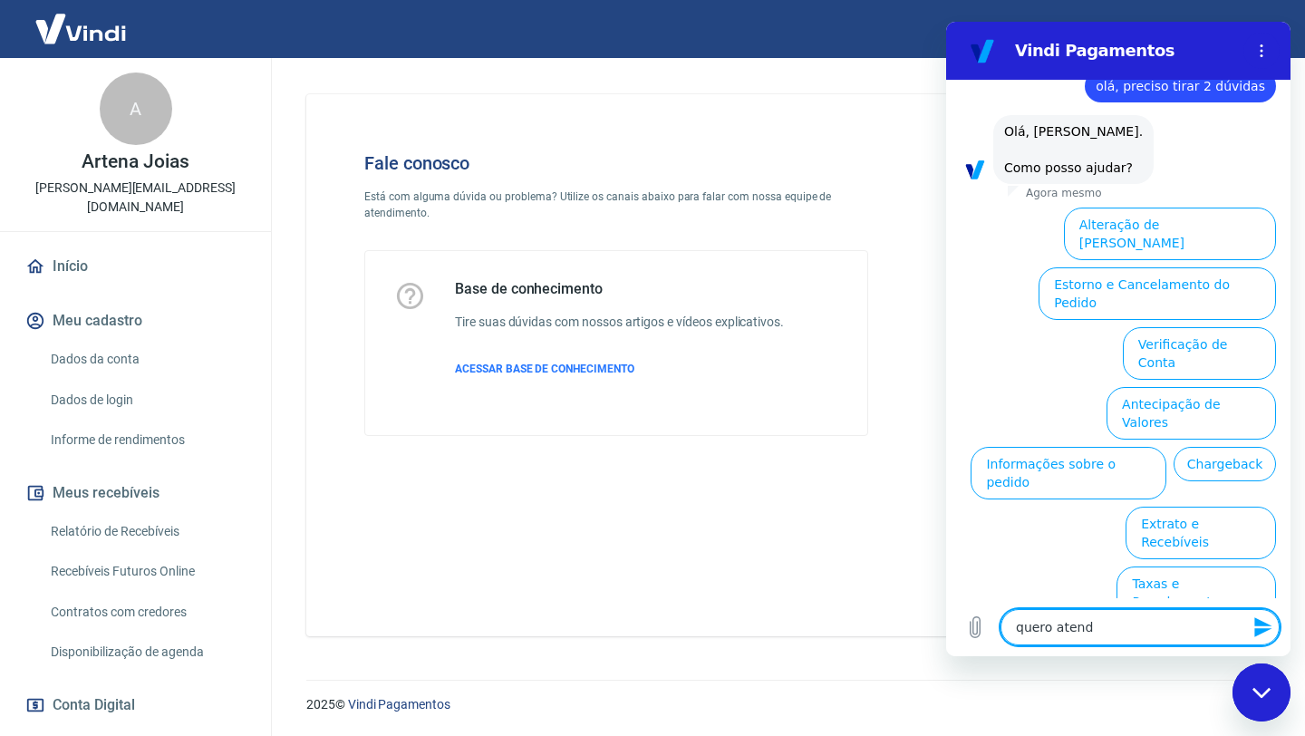
type textarea "x"
type textarea "quero atendim"
type textarea "x"
type textarea "quero atendime"
type textarea "x"
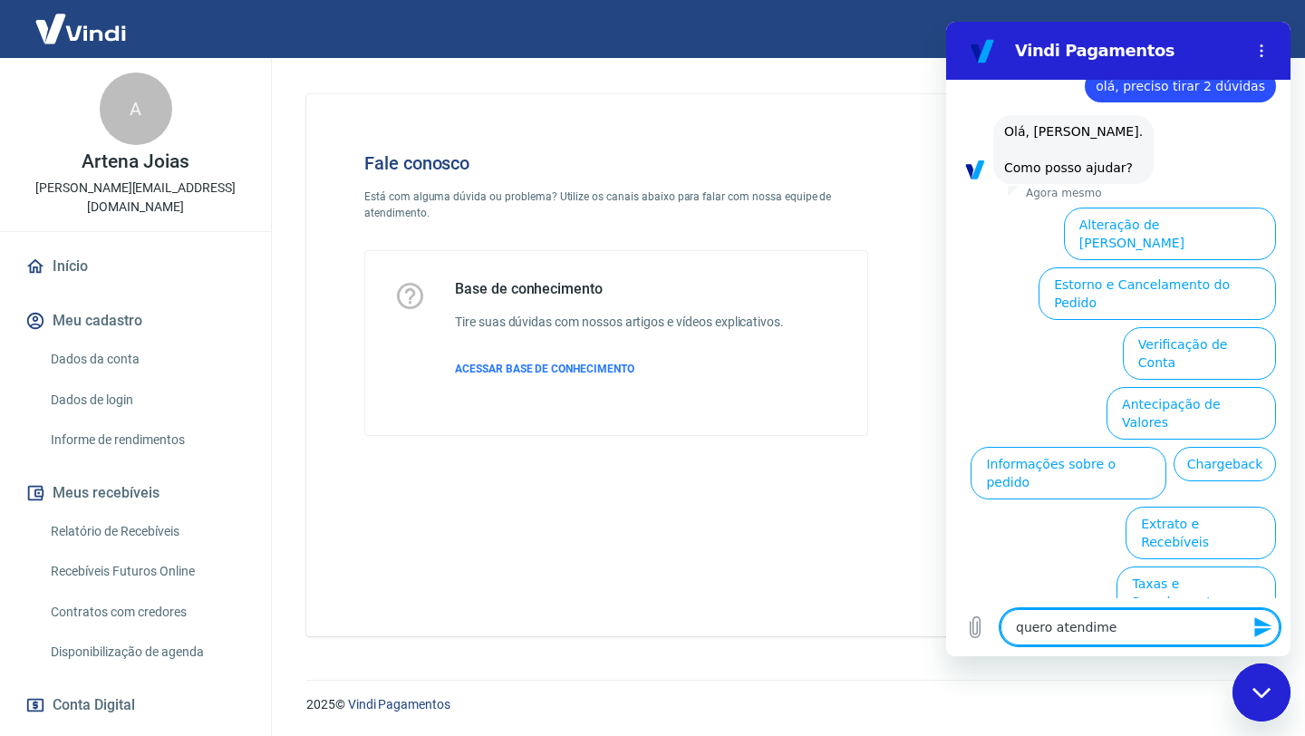
type textarea "quero atendimen"
type textarea "x"
type textarea "quero atendiment"
type textarea "x"
type textarea "quero atendimento"
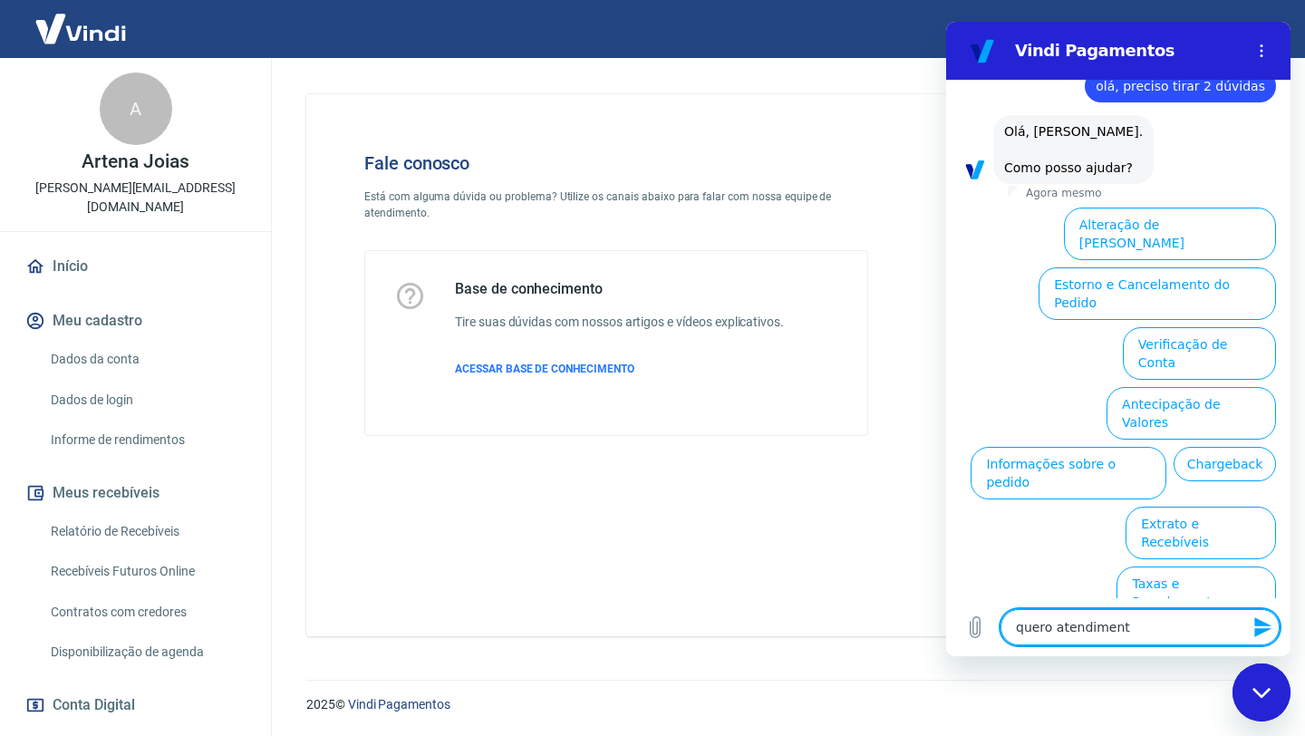
type textarea "x"
type textarea "quero atendimento"
type textarea "x"
type textarea "quero atendimento p"
type textarea "x"
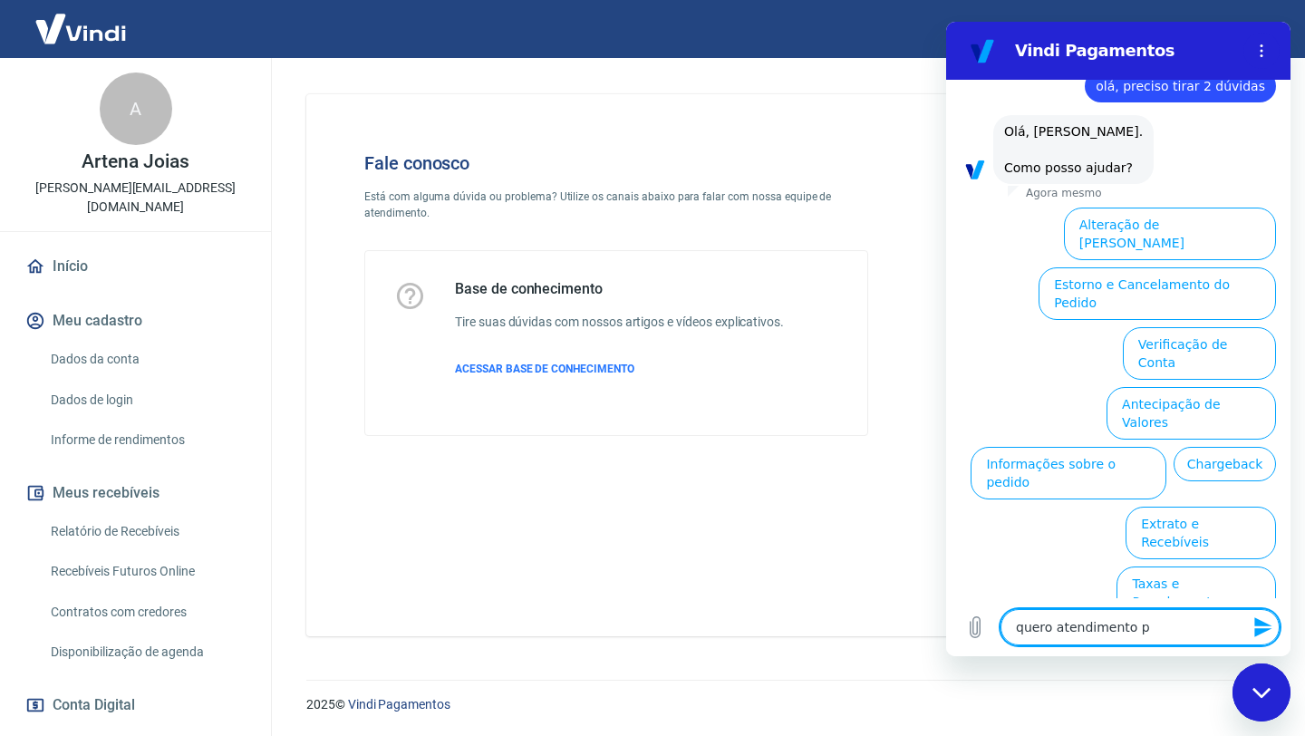
type textarea "quero atendimento pe"
type textarea "x"
type textarea "quero atendimento pes"
type textarea "x"
type textarea "quero atendimento pess"
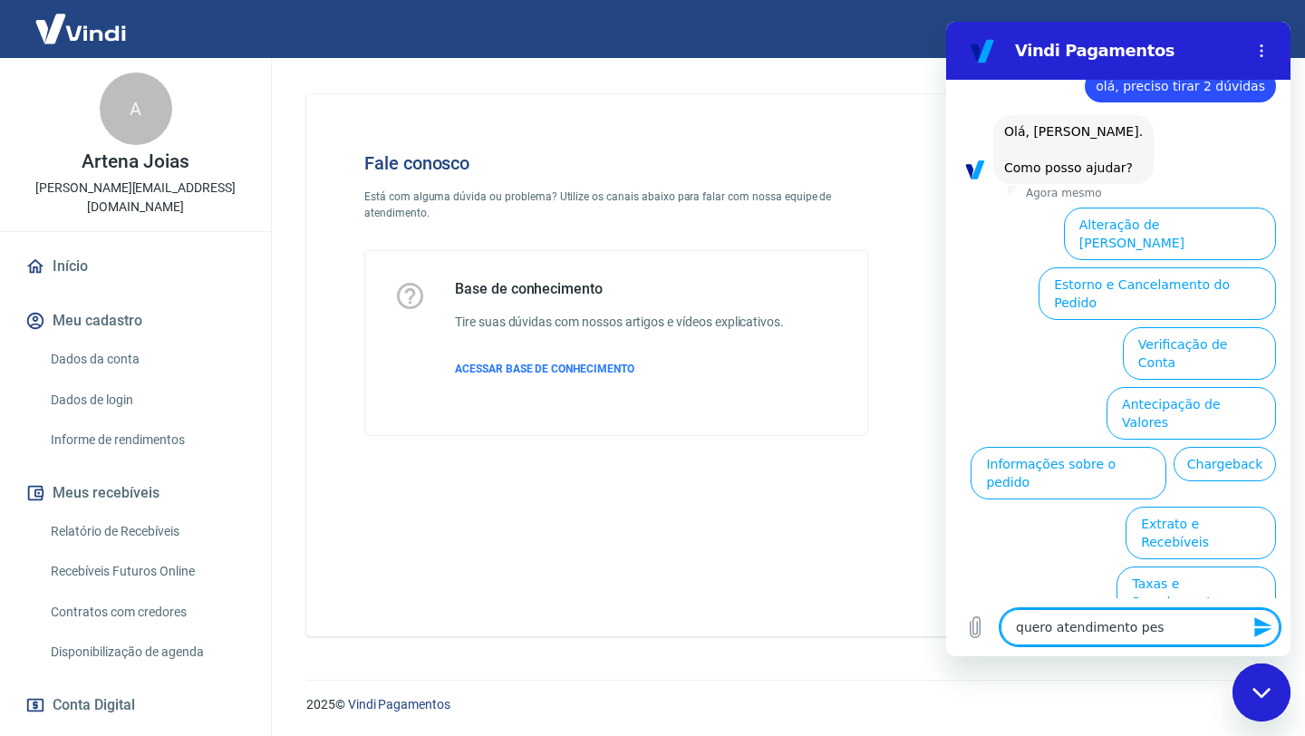
type textarea "x"
type textarea "quero atendimento pesso"
type textarea "x"
type textarea "quero atendimento pessoa"
type textarea "x"
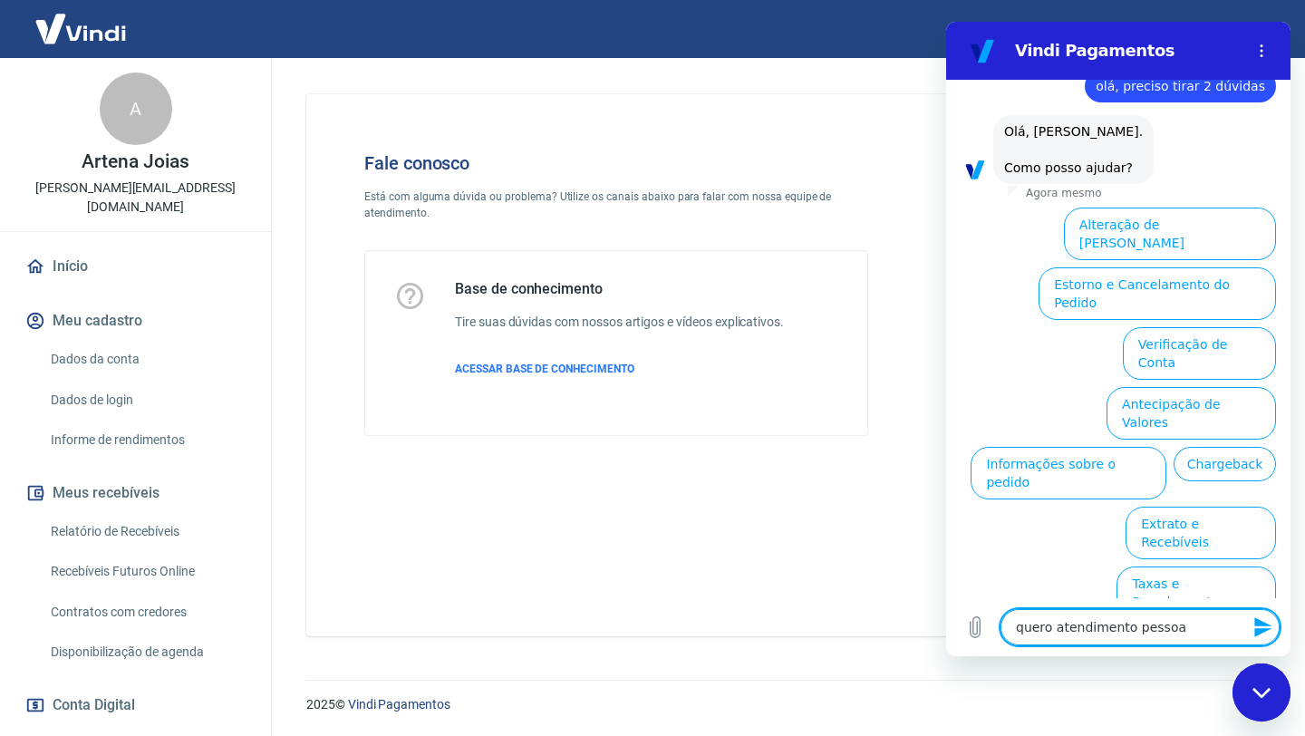
type textarea "quero atendimento pessoal"
type textarea "x"
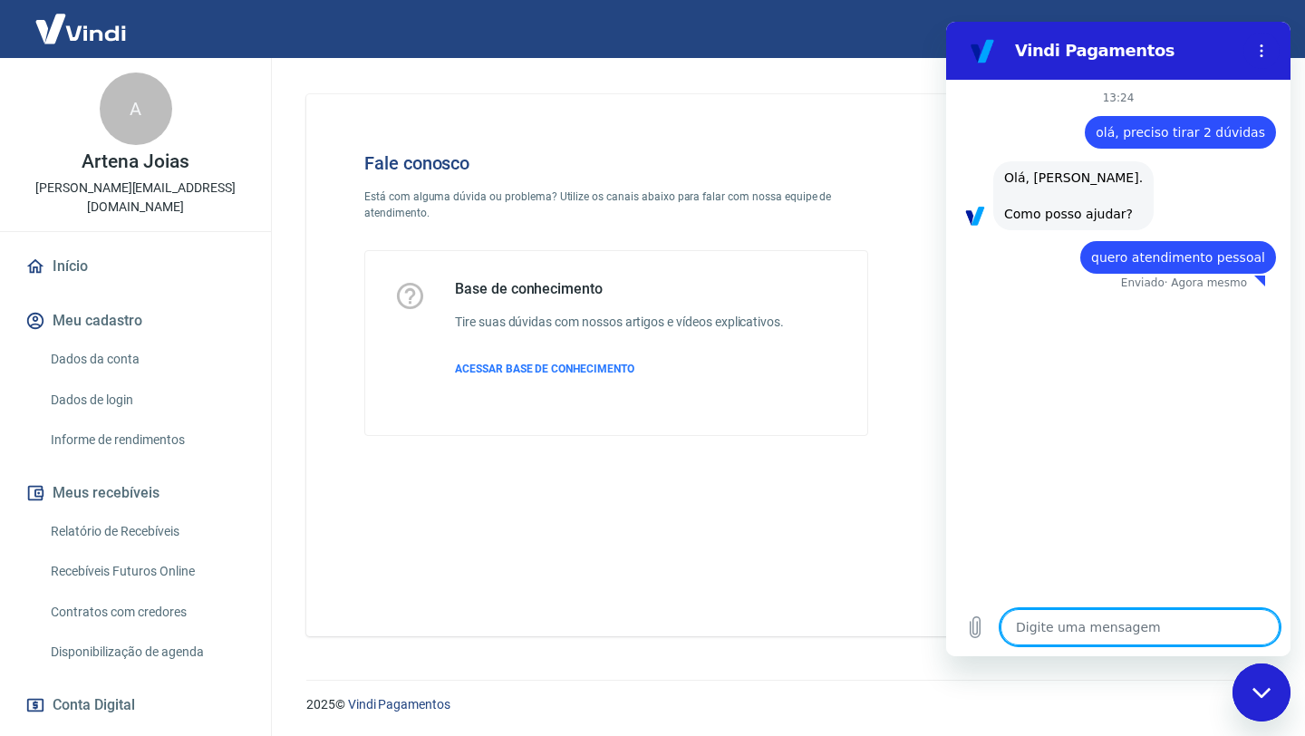
type textarea "x"
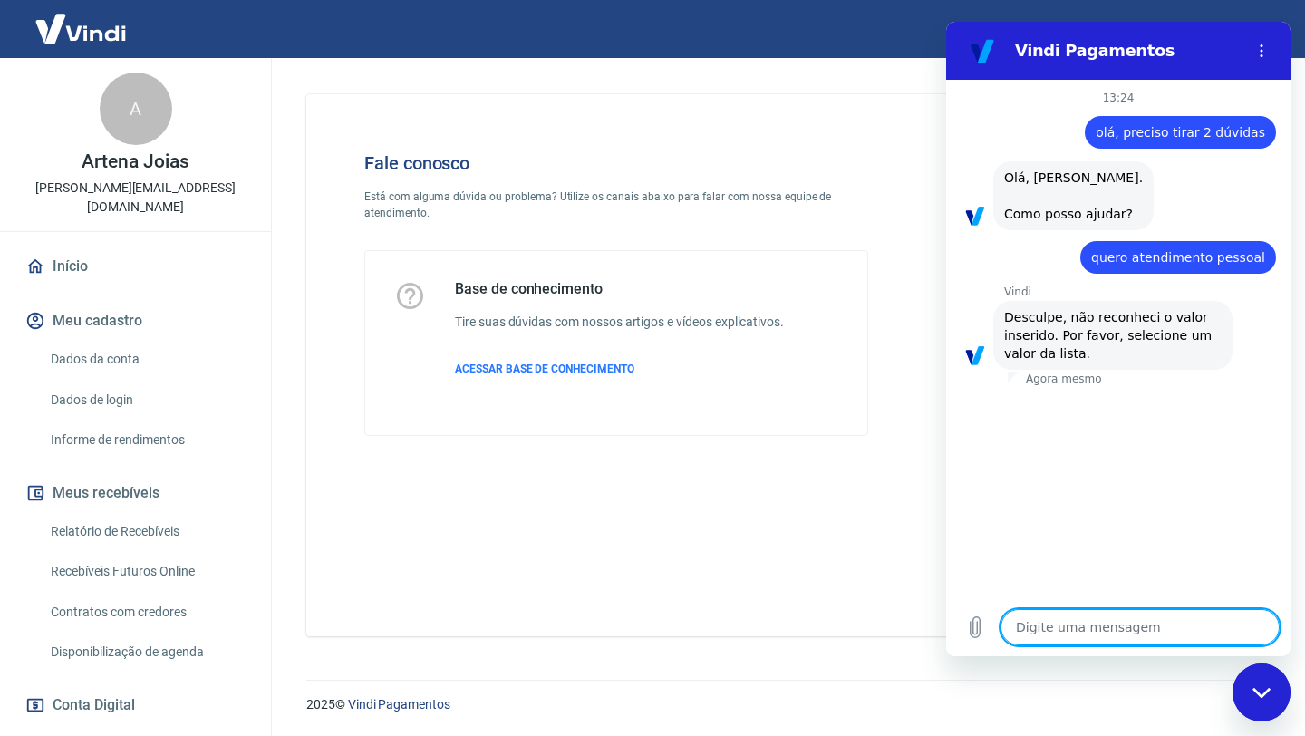
type textarea "q"
type textarea "x"
type textarea "qu"
type textarea "x"
type textarea "que"
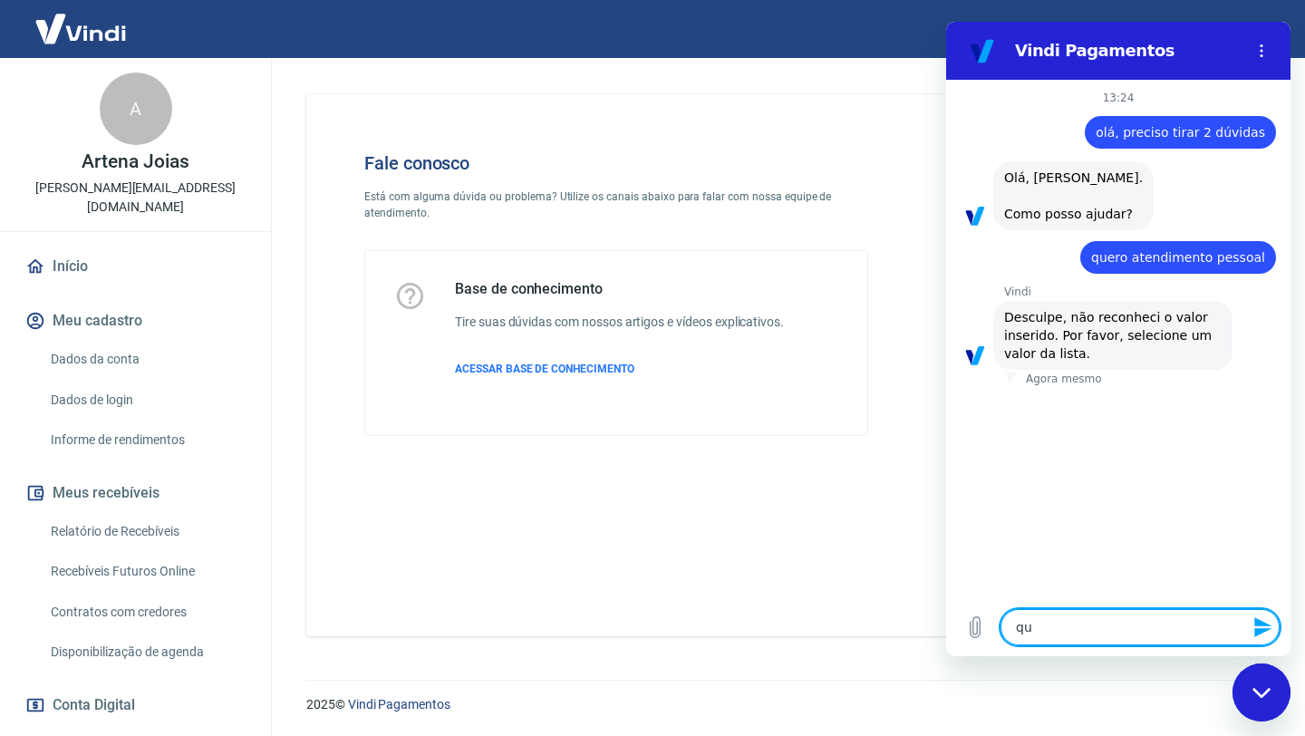
type textarea "x"
type textarea "quer"
type textarea "x"
type textarea "quero"
type textarea "x"
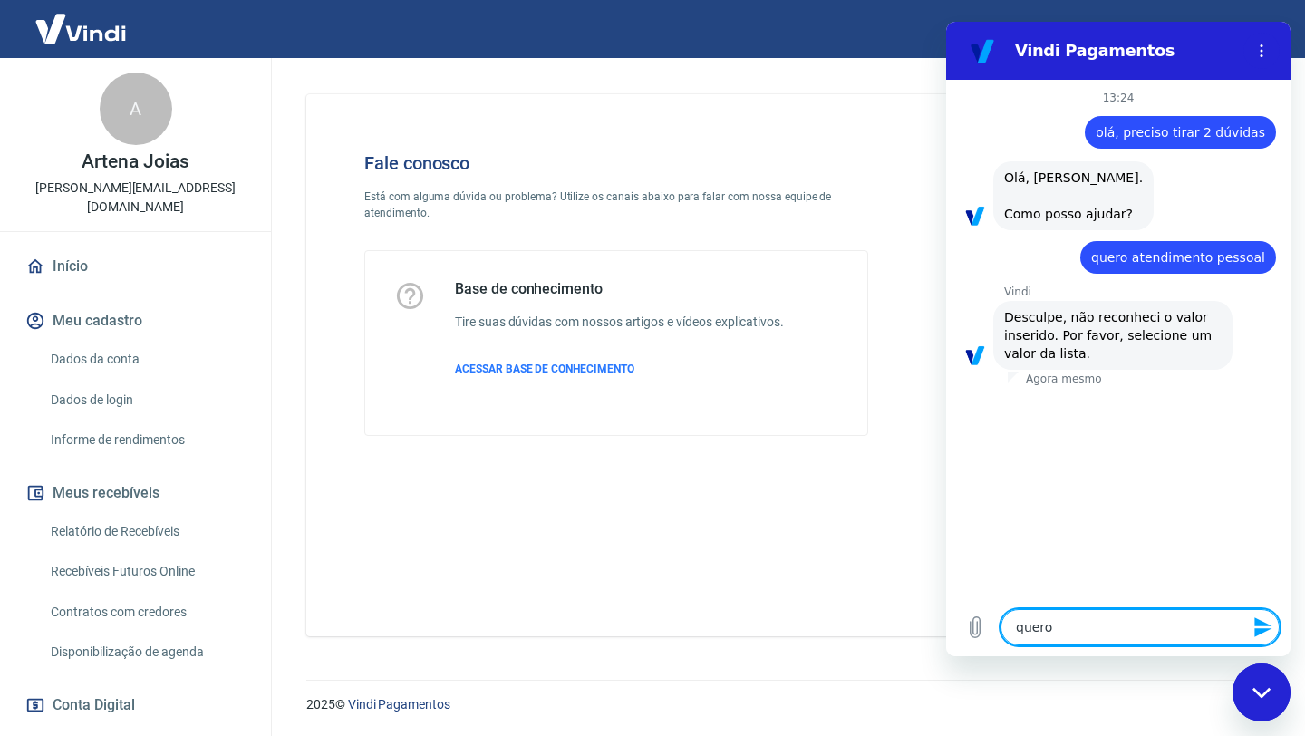
type textarea "quero"
type textarea "x"
type textarea "quero a"
type textarea "x"
type textarea "quero at"
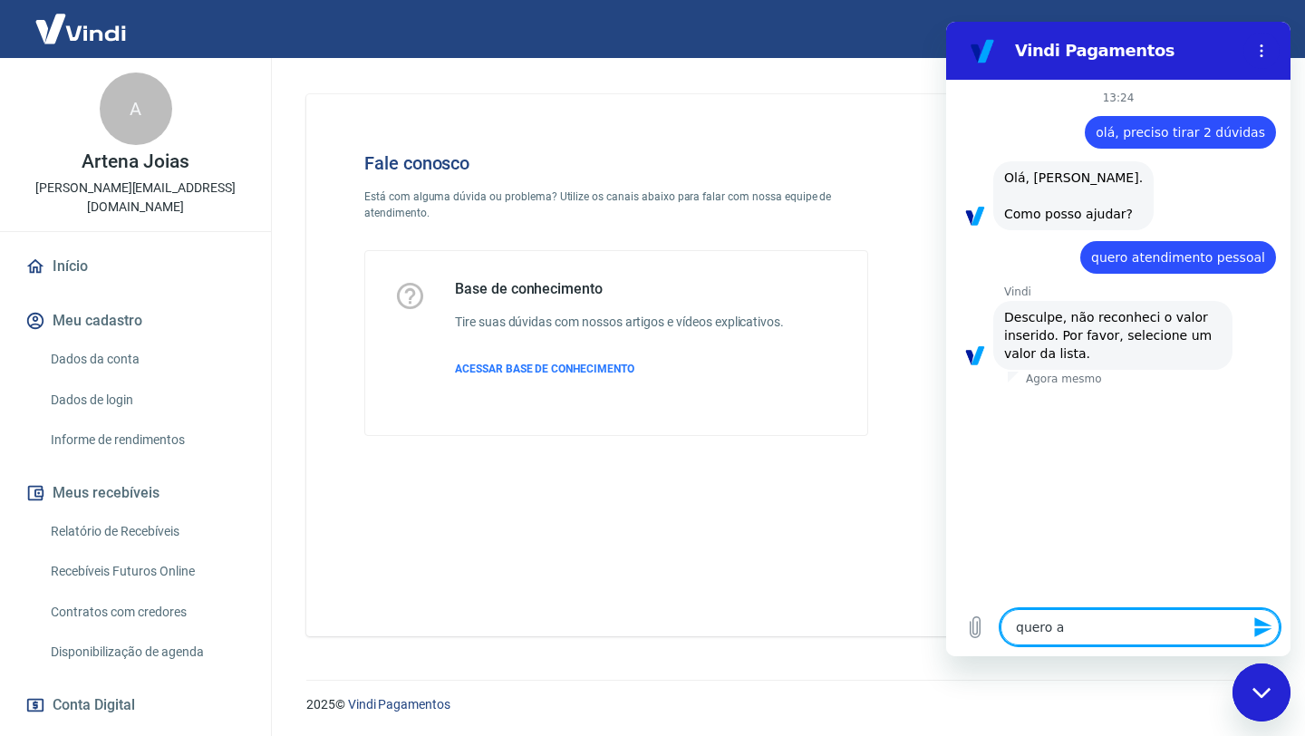
type textarea "x"
type textarea "quero ate"
type textarea "x"
type textarea "quero aten"
type textarea "x"
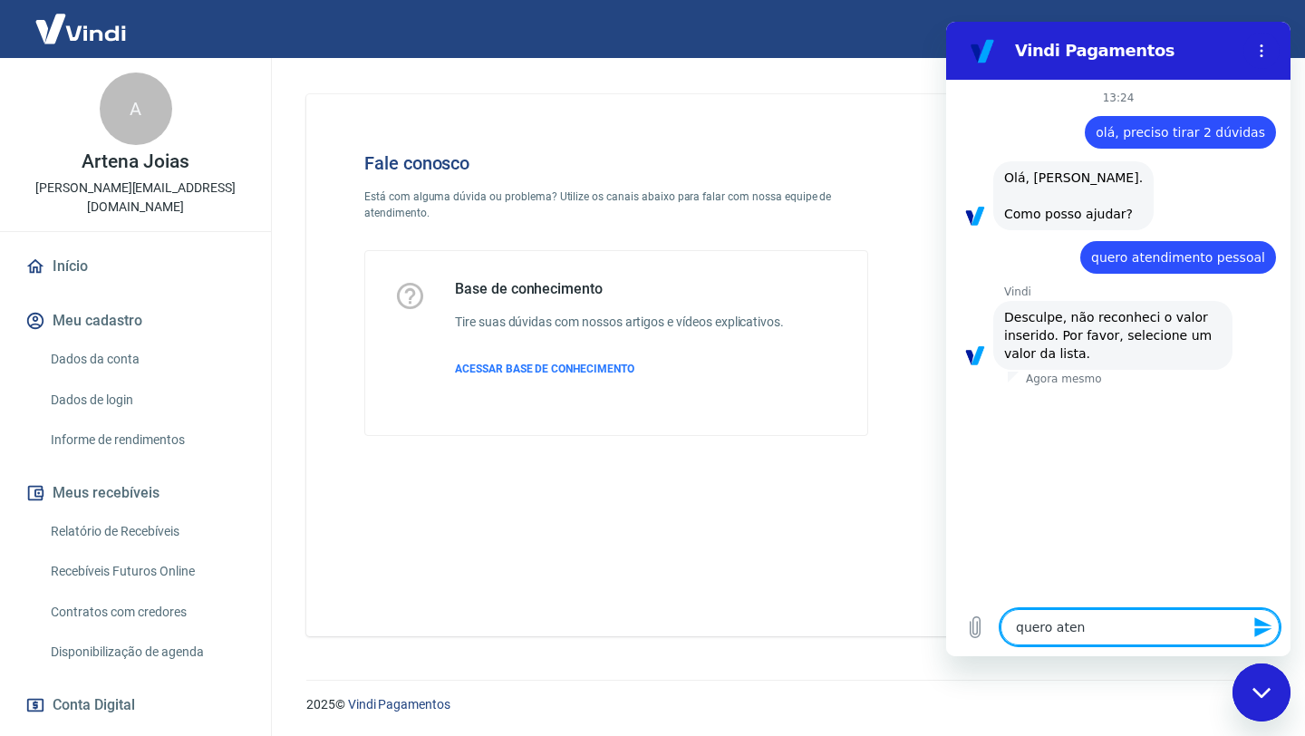
type textarea "quero atend"
type textarea "x"
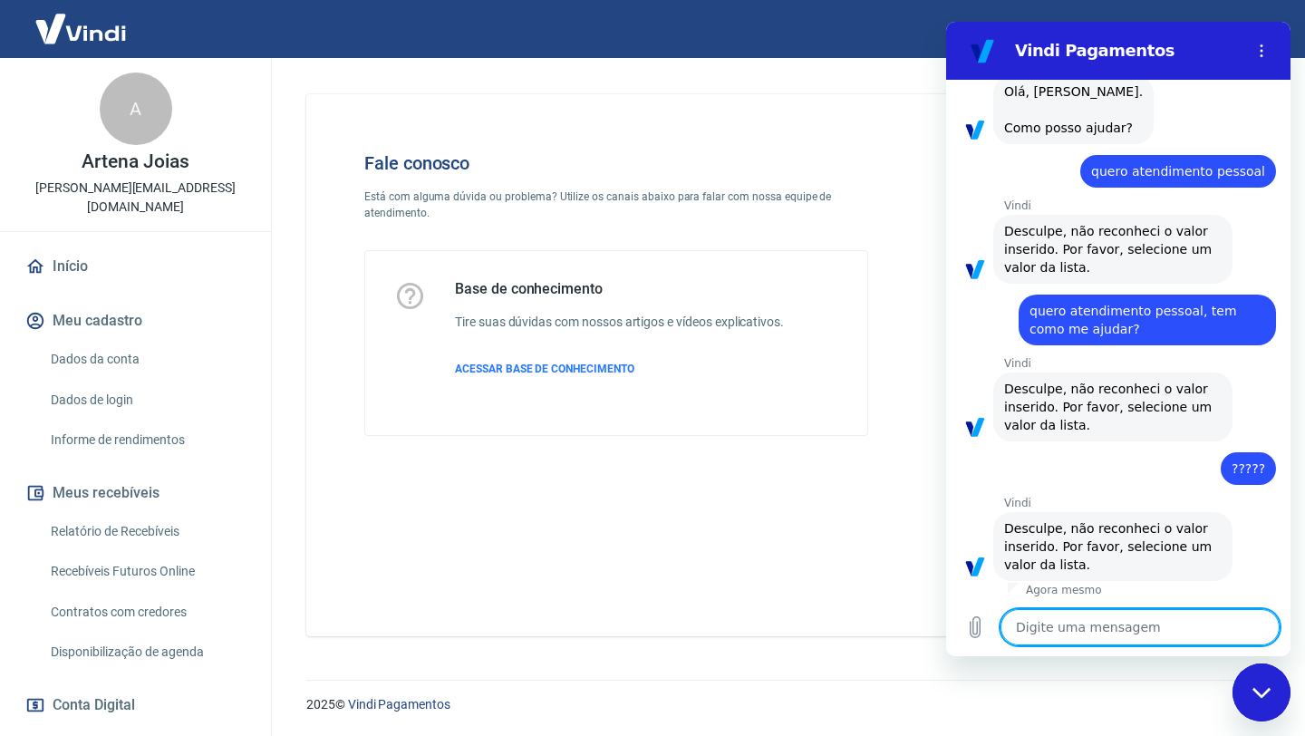
scroll to position [108, 0]
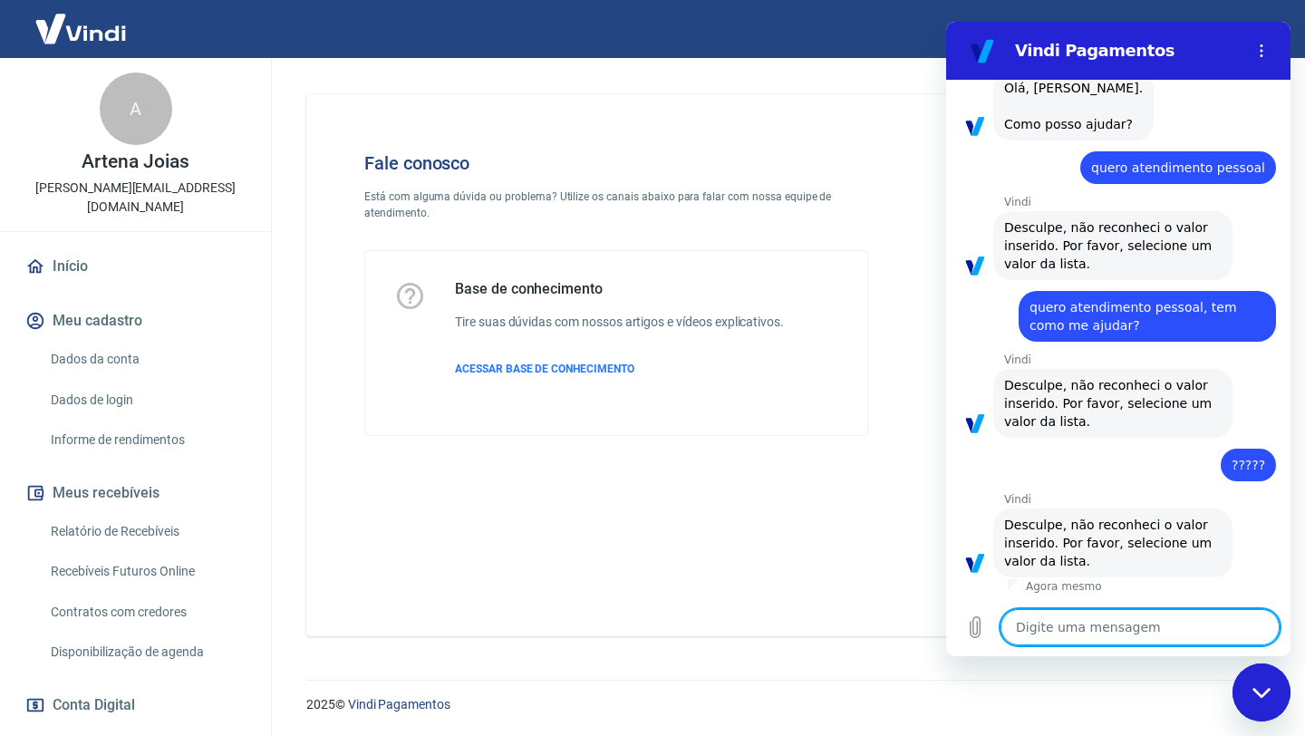
click at [1255, 709] on div "Fechar janela de mensagens" at bounding box center [1261, 692] width 54 height 54
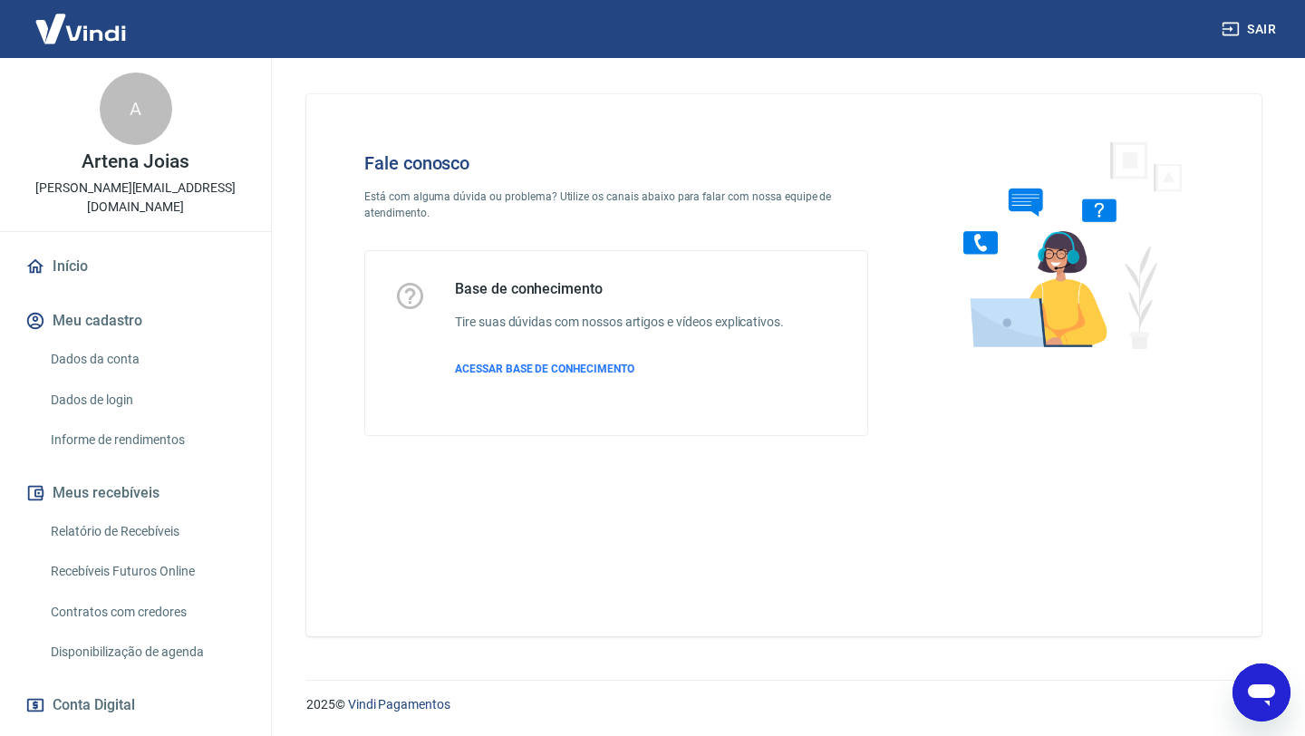
click at [1259, 697] on icon "Abrir janela de mensagens" at bounding box center [1261, 695] width 27 height 22
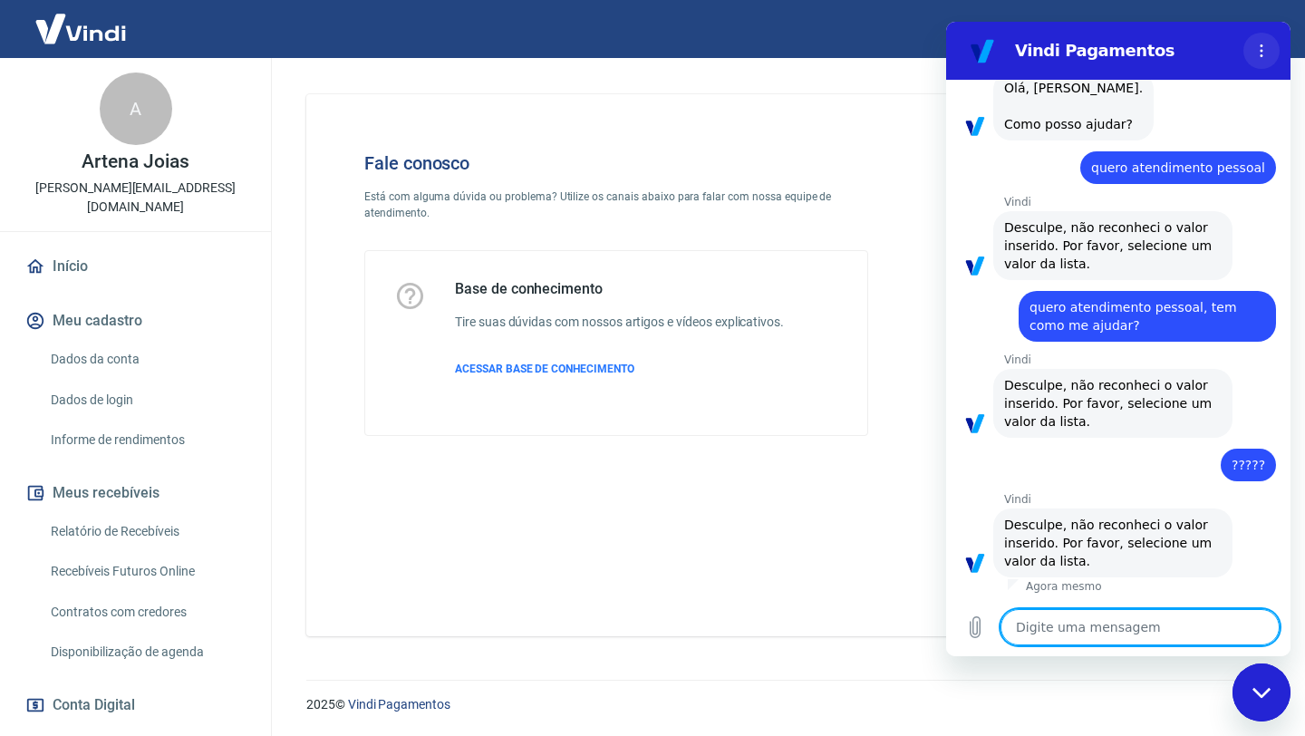
click at [1260, 48] on icon "Menu de opções" at bounding box center [1261, 50] width 14 height 14
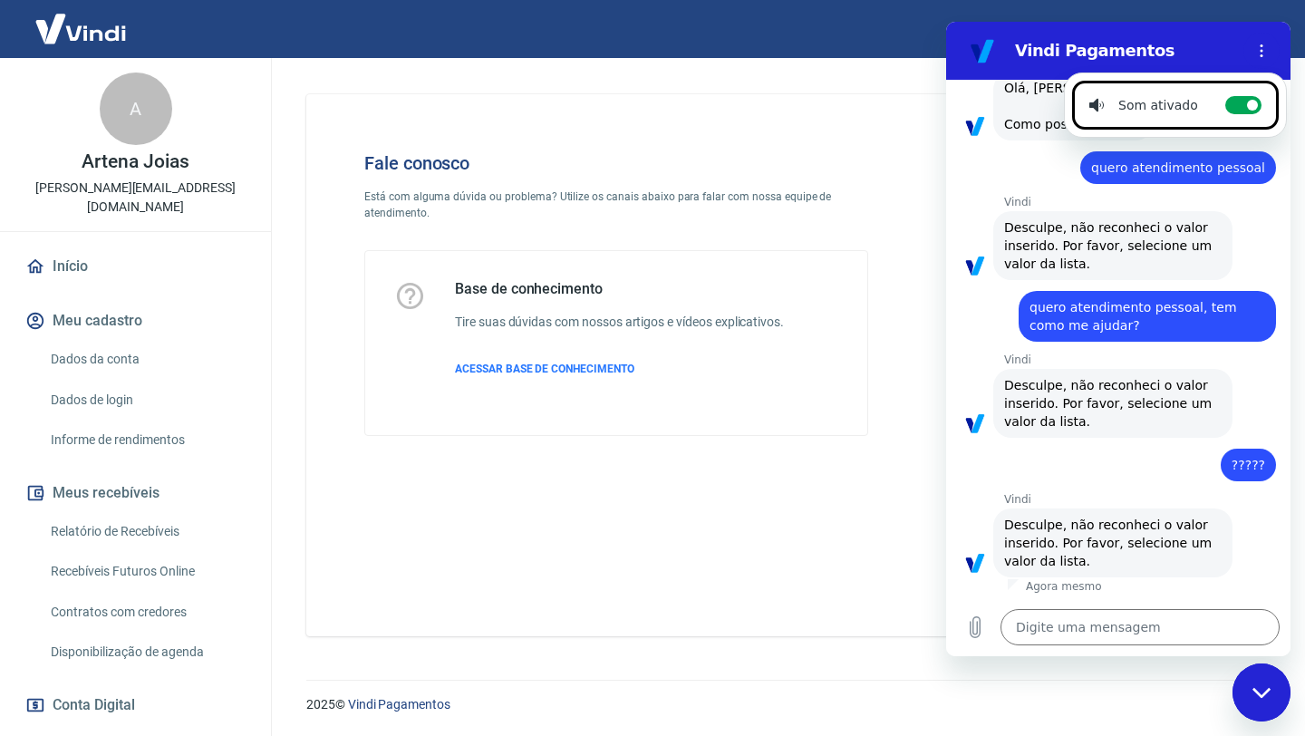
click at [772, 514] on div "Fale conosco Está com alguma dúvida ou problema? Utilize os canais abaixo para …" at bounding box center [783, 365] width 955 height 542
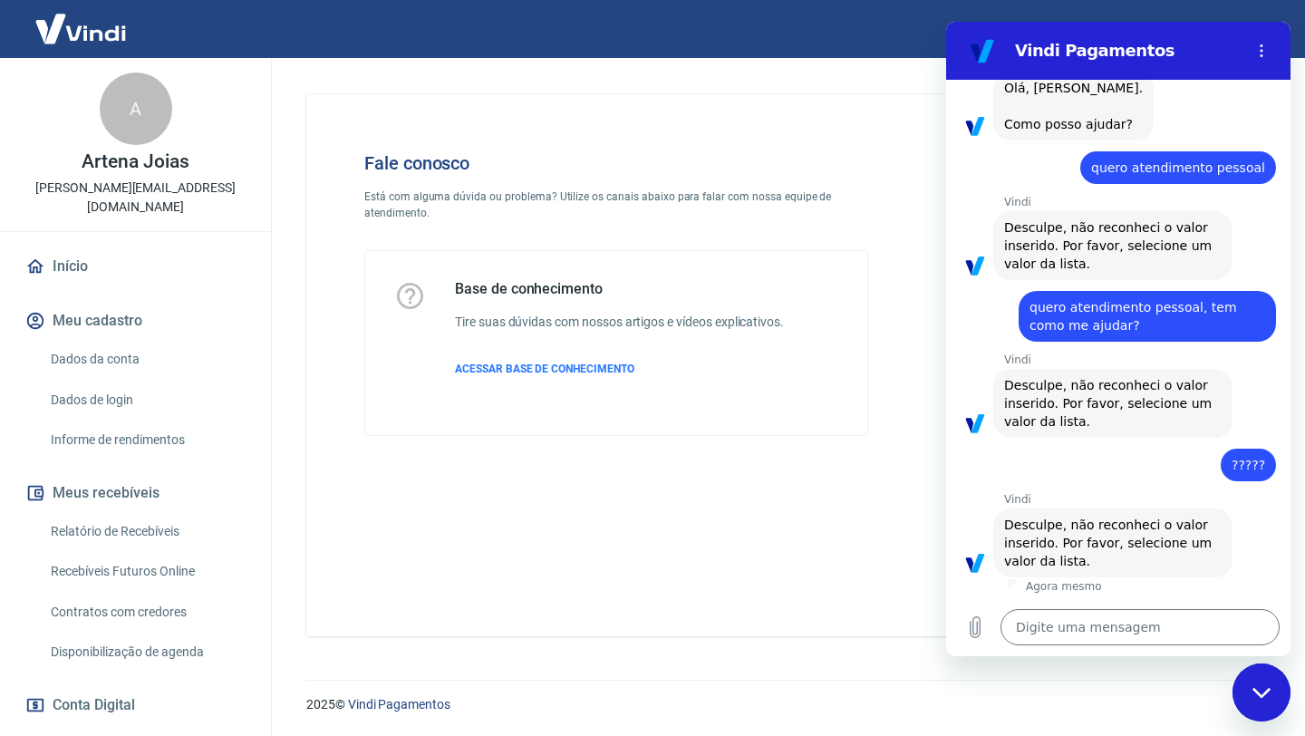
click at [981, 666] on div "2025 © Vindi Pagamentos" at bounding box center [784, 697] width 999 height 78
click at [1041, 623] on textarea at bounding box center [1139, 627] width 279 height 36
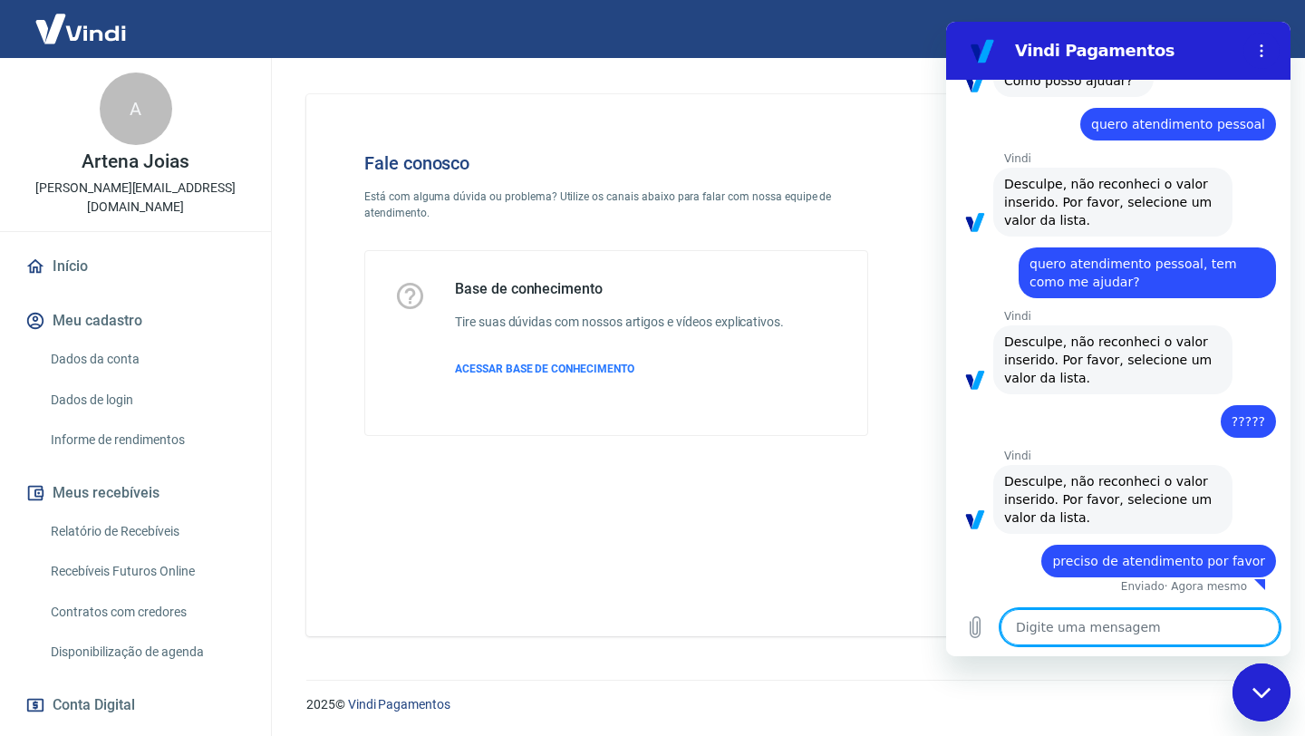
click at [1041, 623] on textarea at bounding box center [1139, 627] width 279 height 36
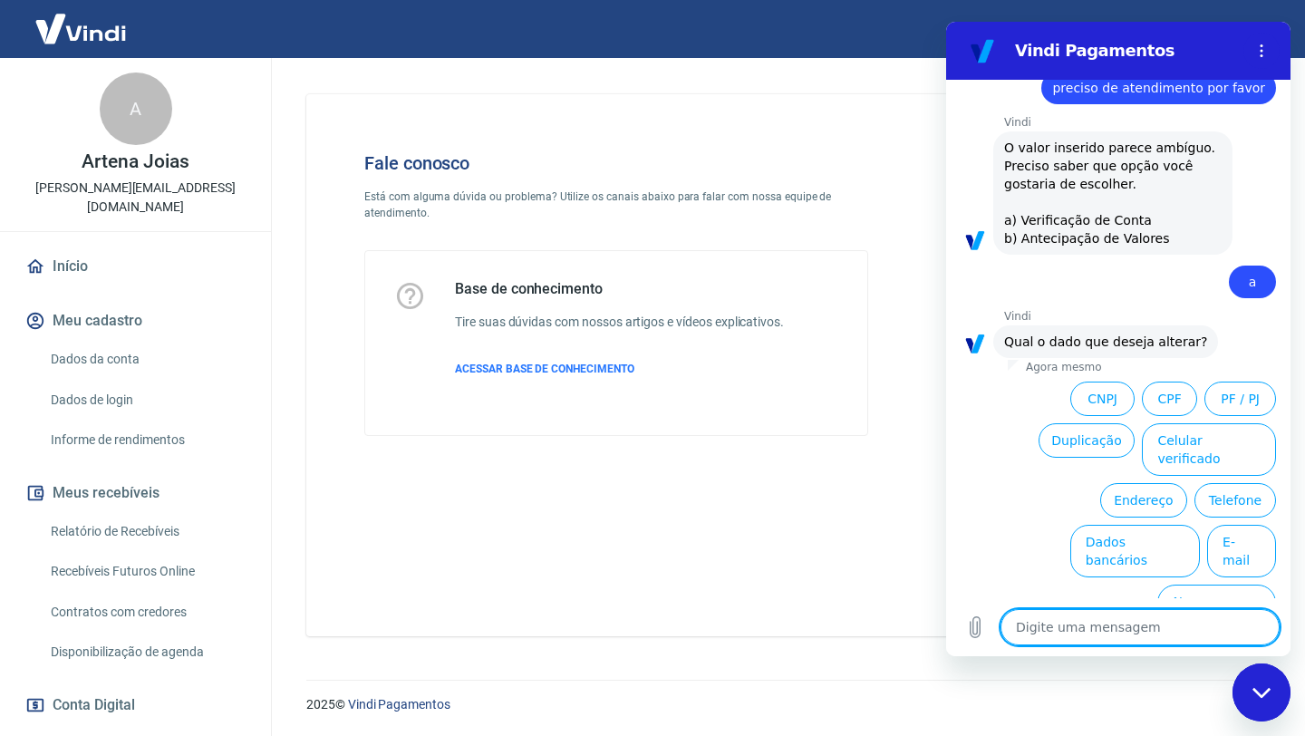
scroll to position [613, 0]
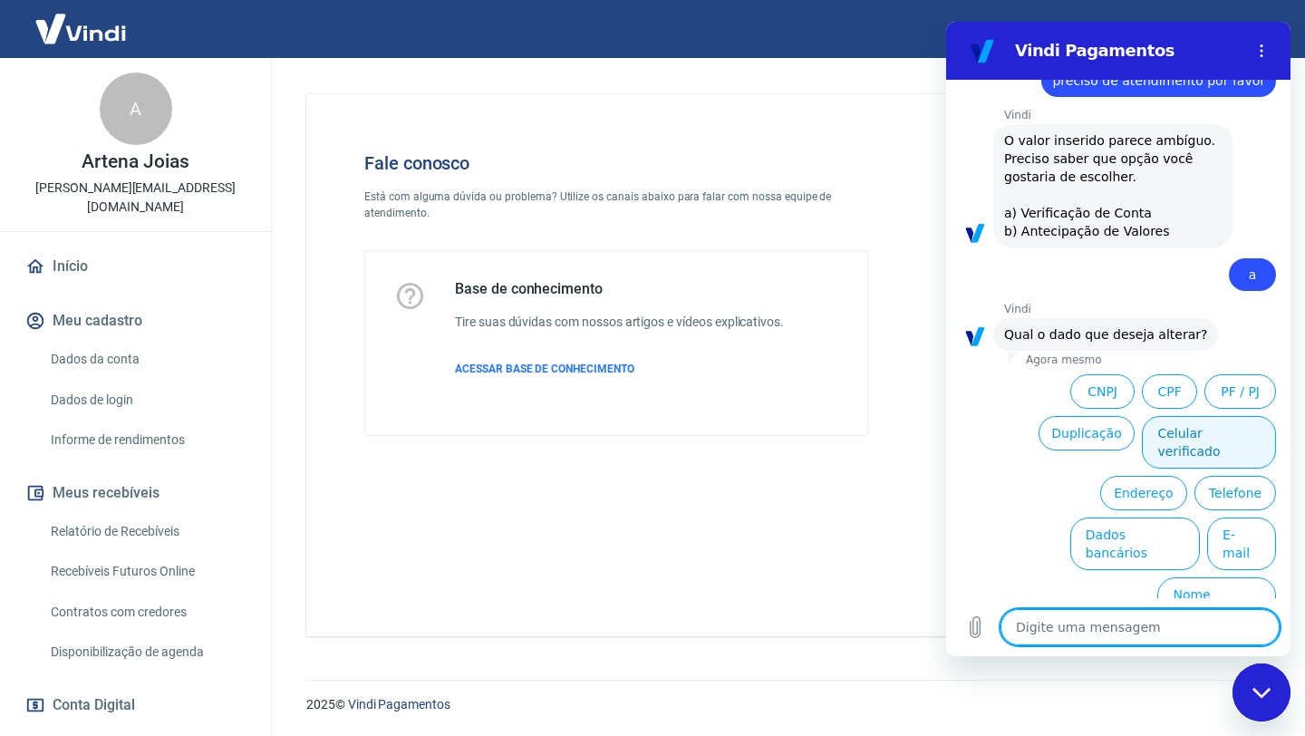
click at [1220, 449] on button "Celular verificado" at bounding box center [1209, 442] width 134 height 53
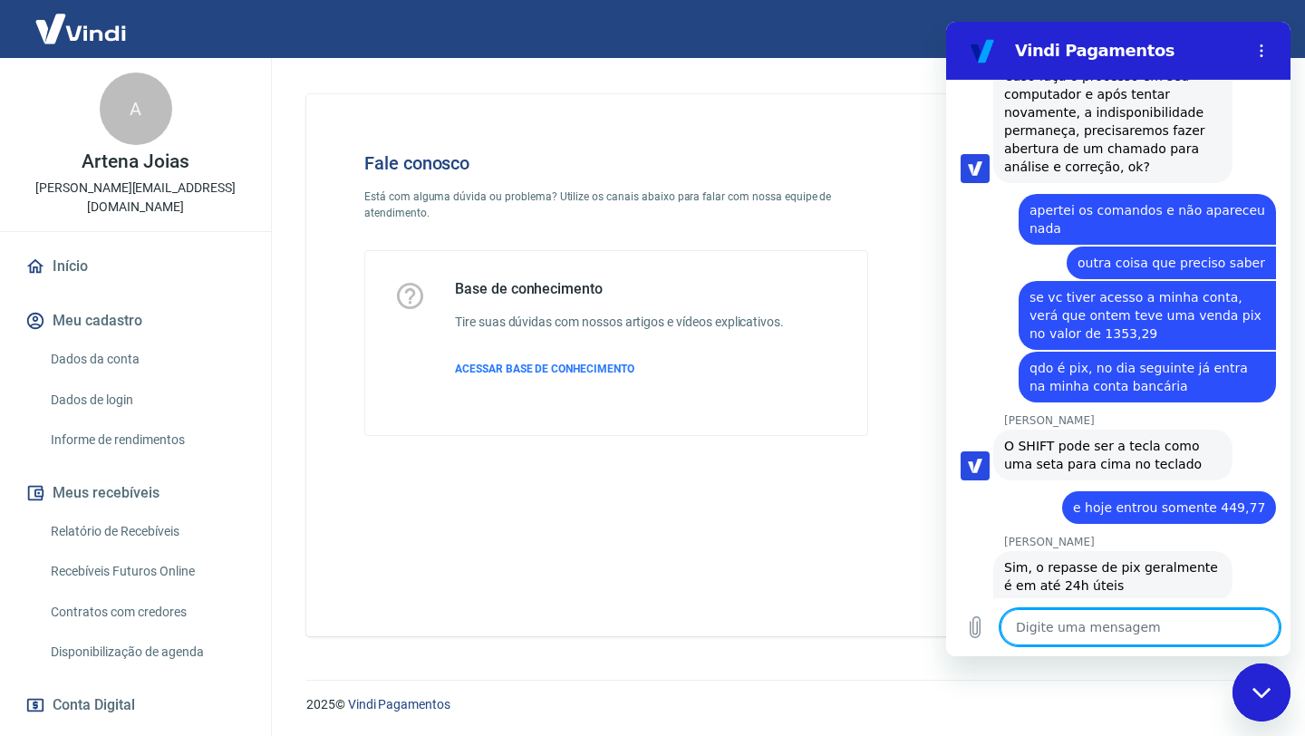
scroll to position [2254, 0]
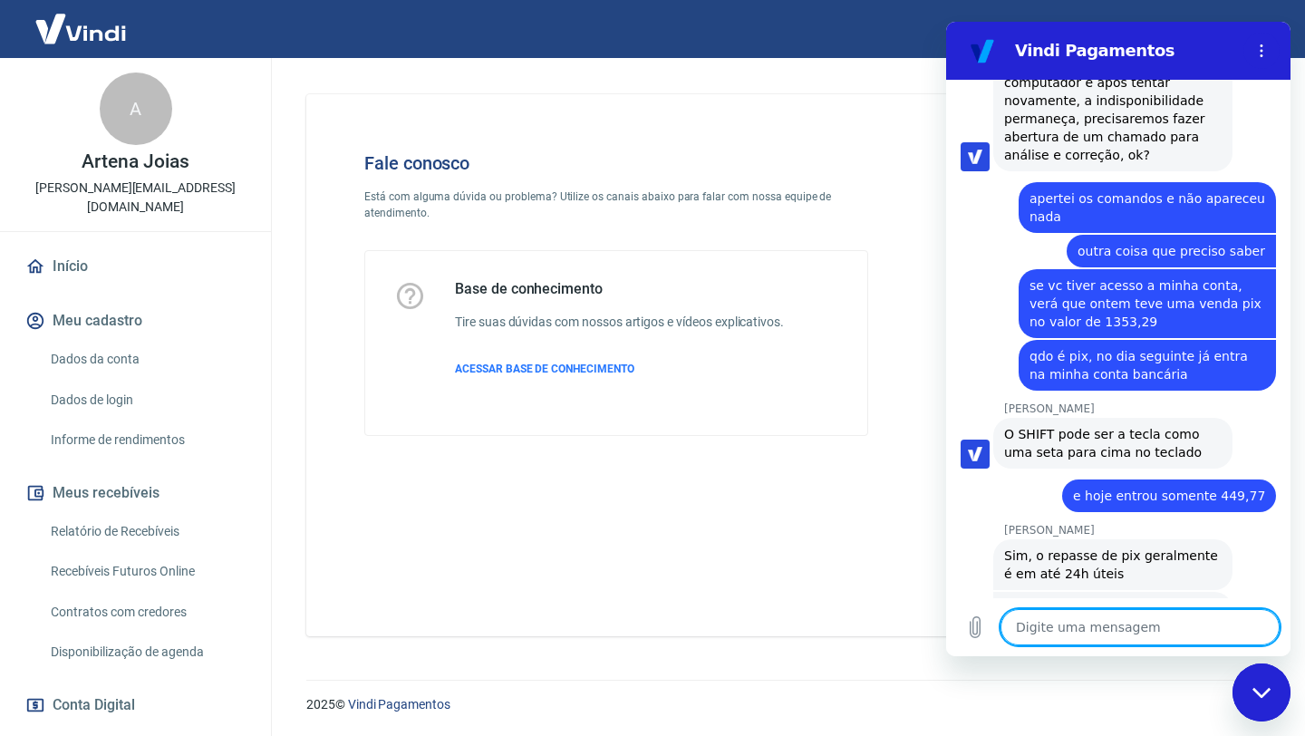
click at [1053, 425] on span "O SHIFT pode ser a tecla como uma seta para cima no teclado" at bounding box center [1112, 443] width 217 height 36
click at [1024, 627] on textarea at bounding box center [1139, 627] width 279 height 36
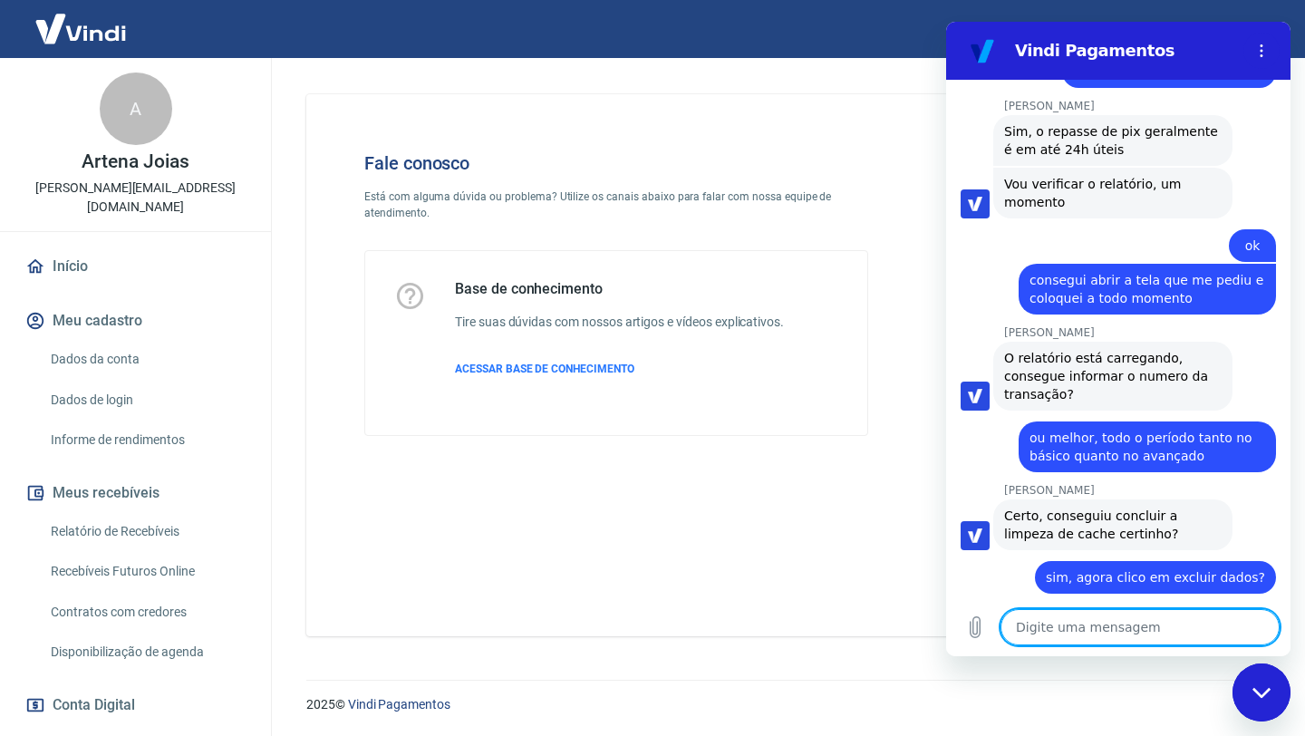
scroll to position [2681, 0]
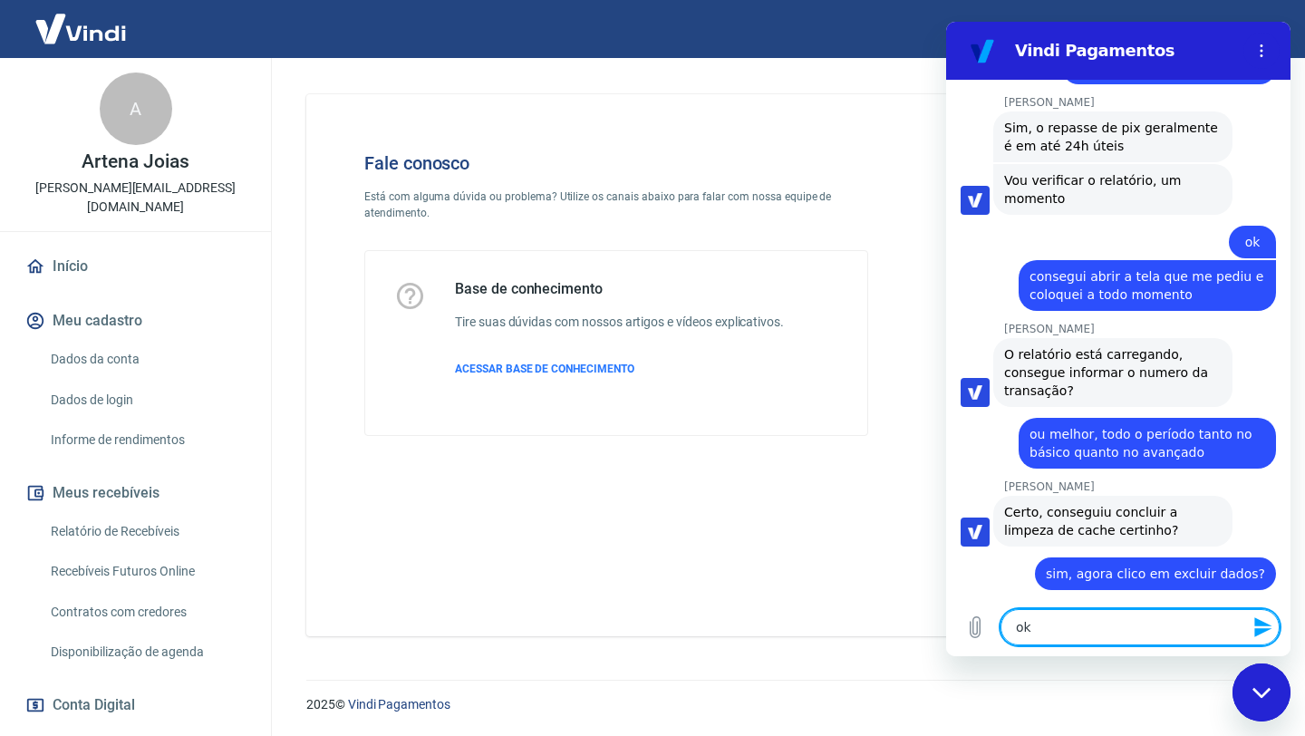
click at [1256, 695] on icon "Fechar janela de mensagens" at bounding box center [1261, 693] width 19 height 12
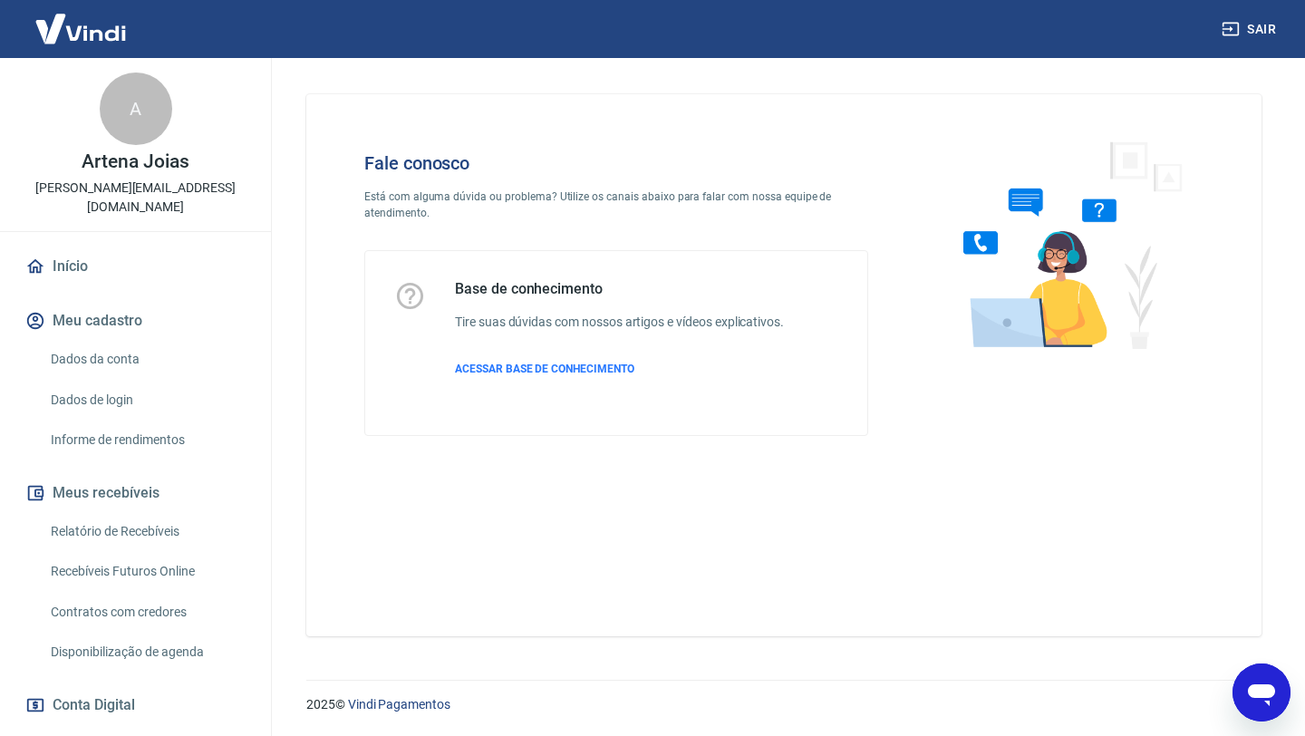
click at [1256, 695] on icon "Abrir janela de mensagens" at bounding box center [1261, 695] width 27 height 22
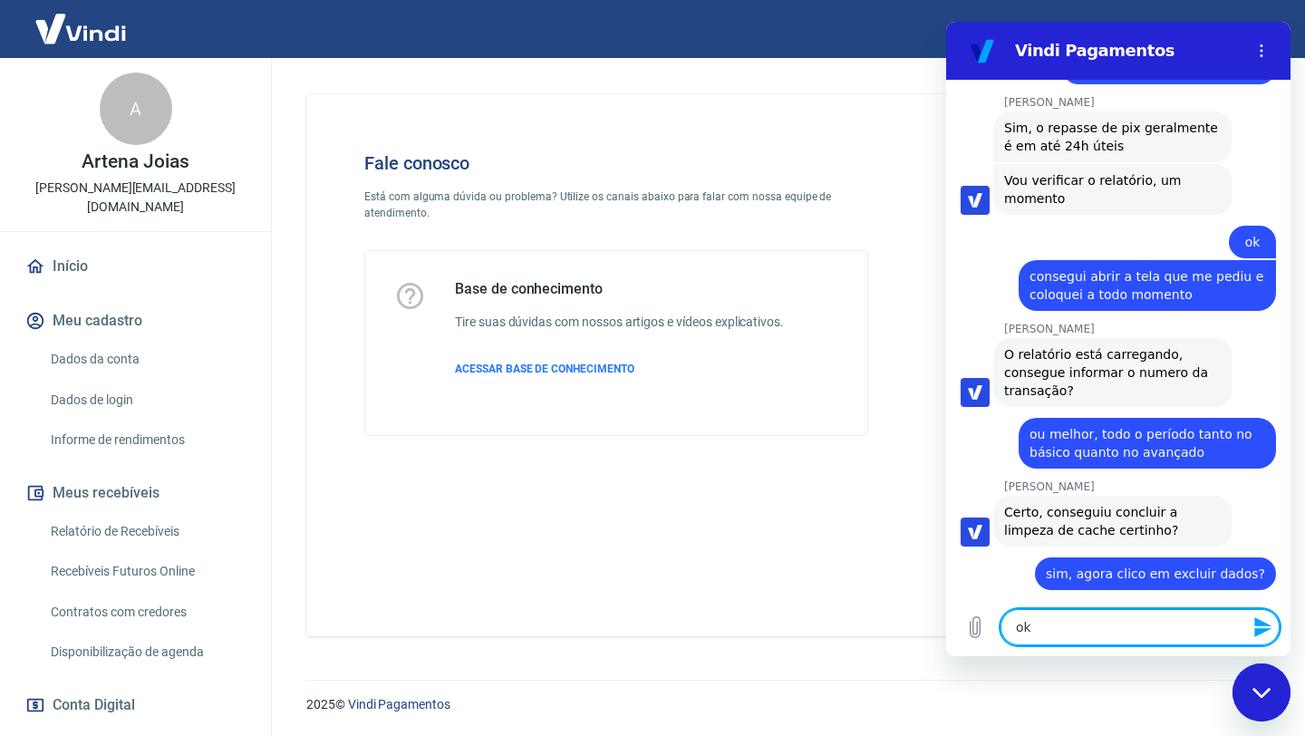
scroll to position [0, 0]
click at [1256, 627] on icon "Enviar mensagem" at bounding box center [1263, 627] width 22 height 22
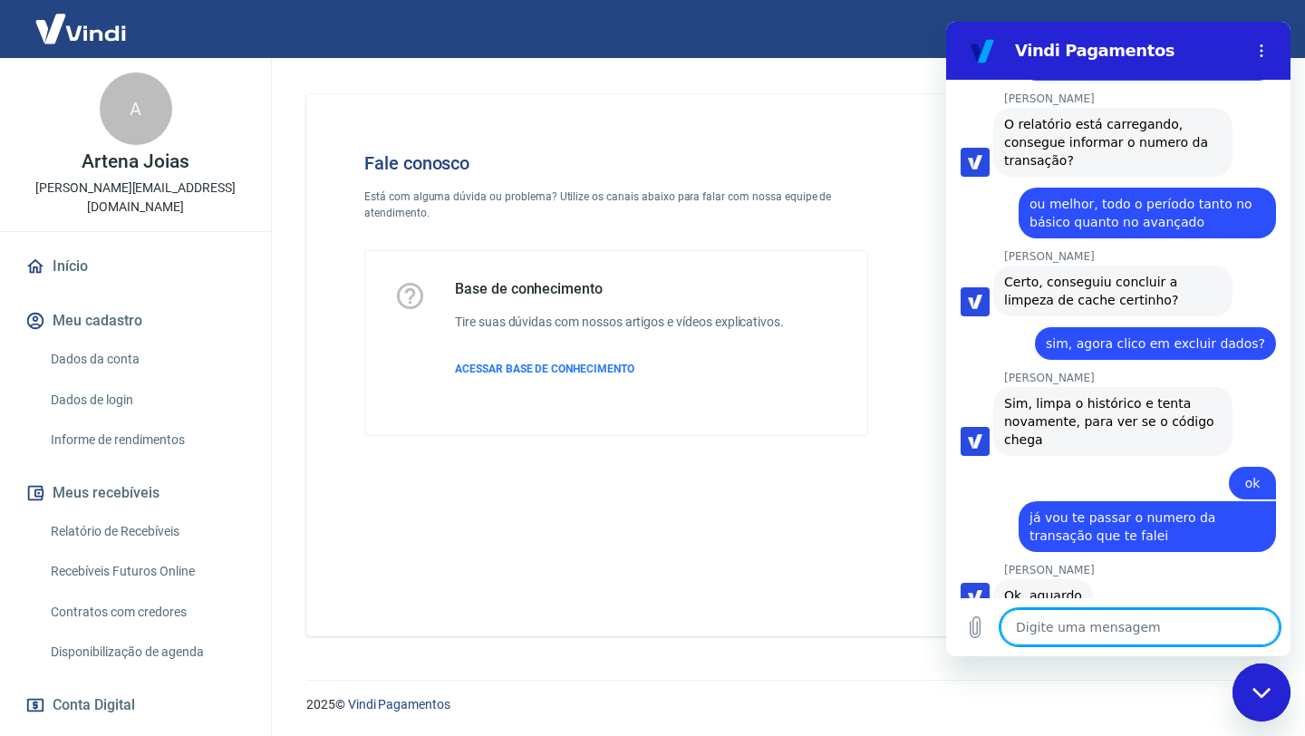
scroll to position [2915, 0]
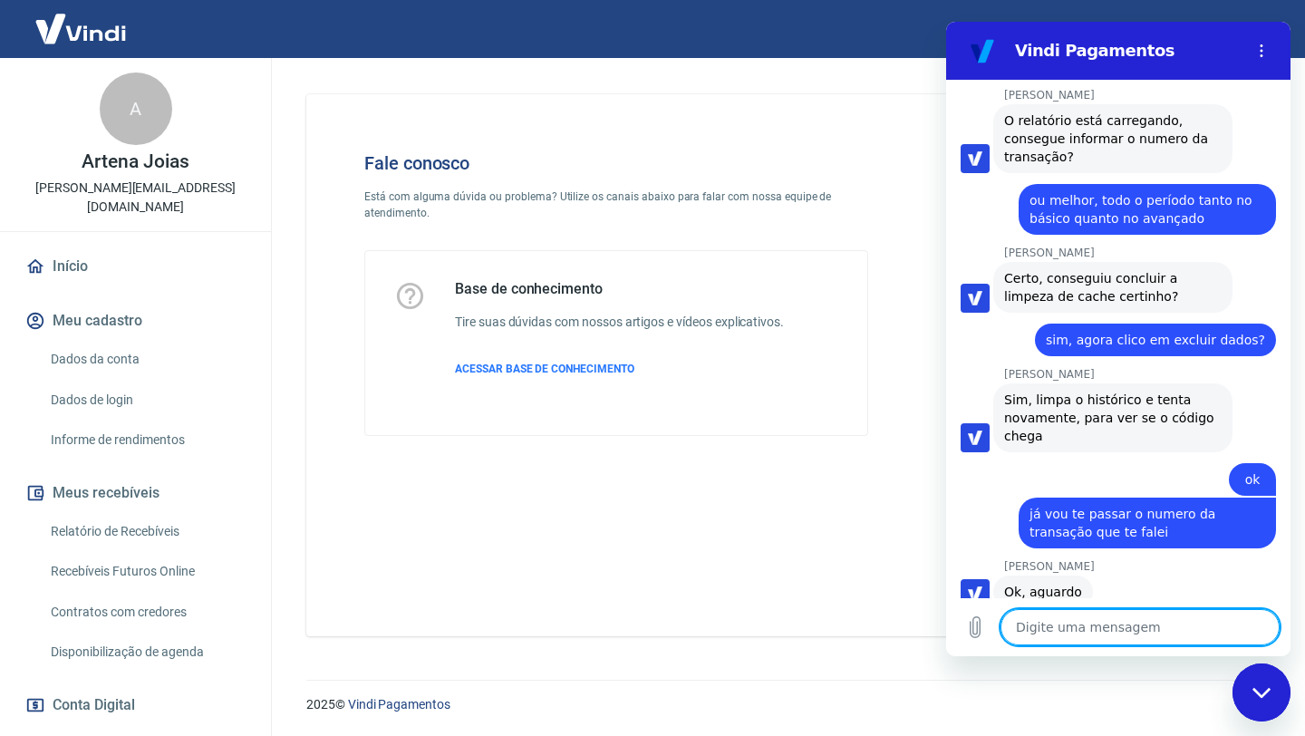
paste textarea "TRANSAÇÃO 227977092 [DATE] 13:32"
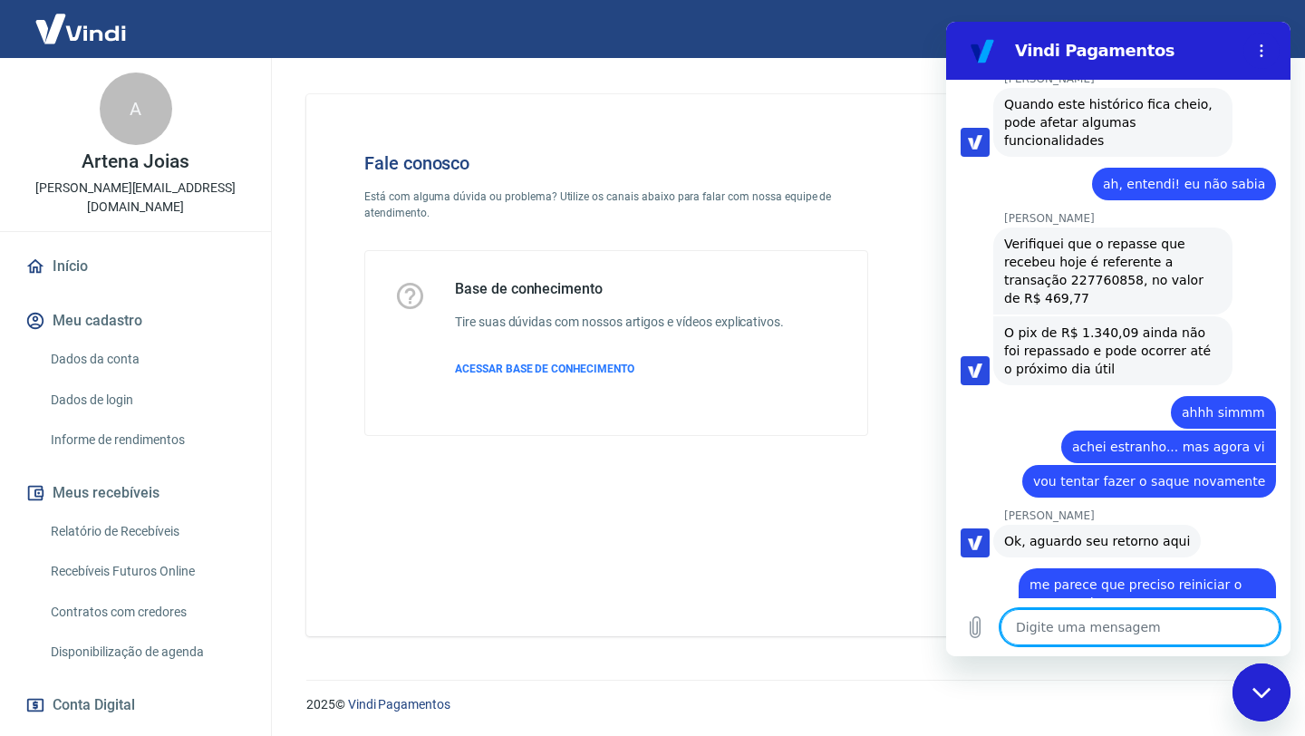
scroll to position [3709, 0]
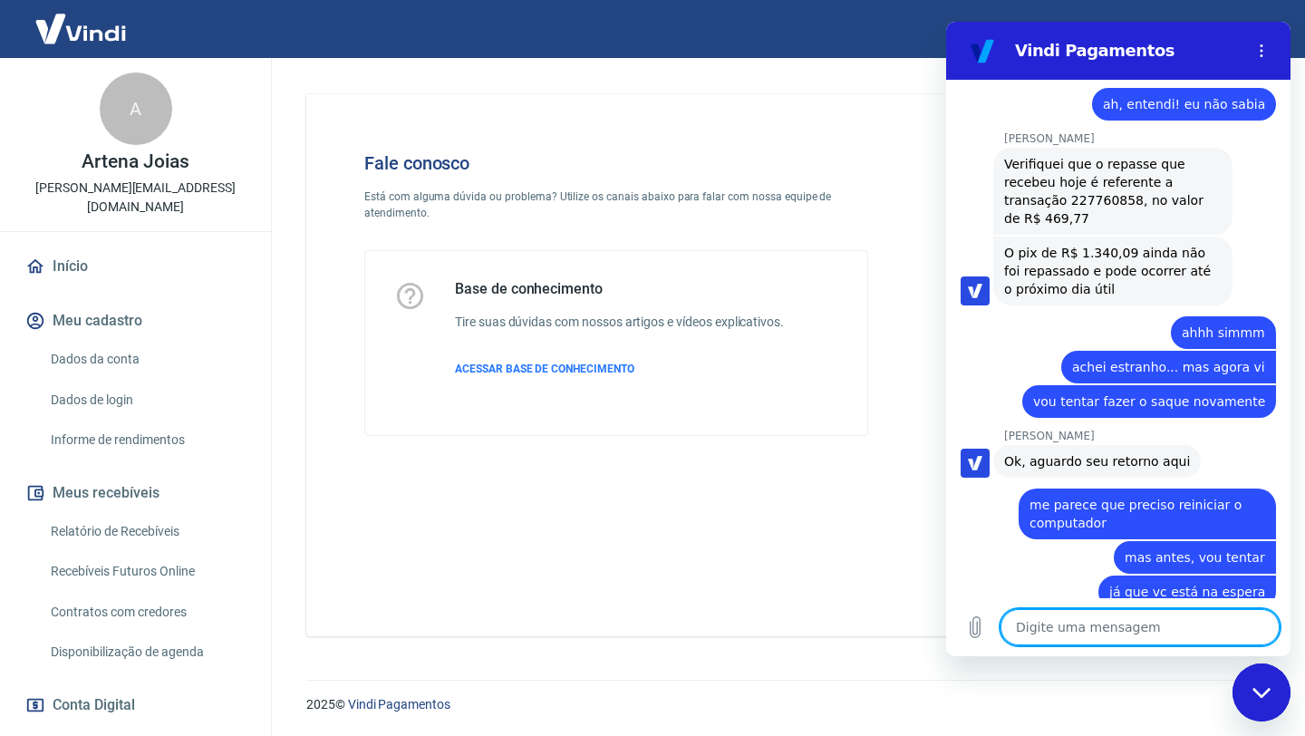
click at [1032, 629] on textarea at bounding box center [1139, 627] width 279 height 36
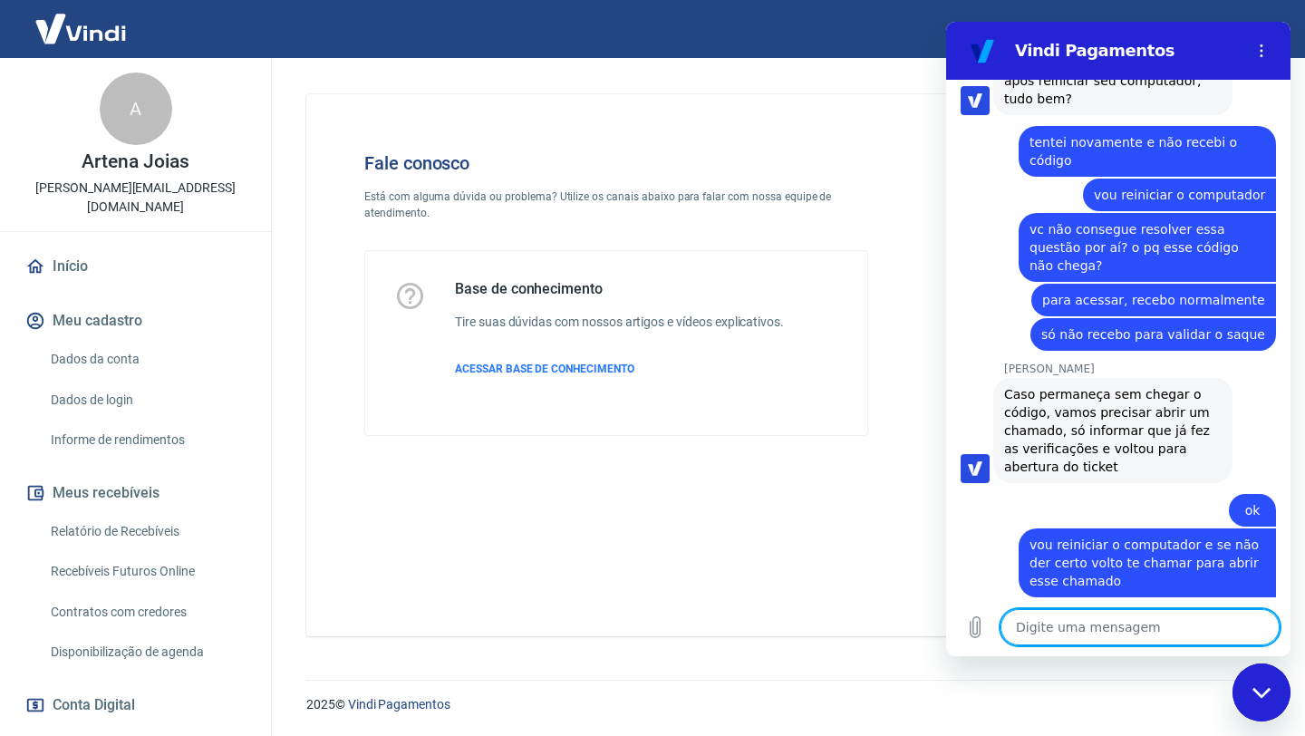
scroll to position [4320, 0]
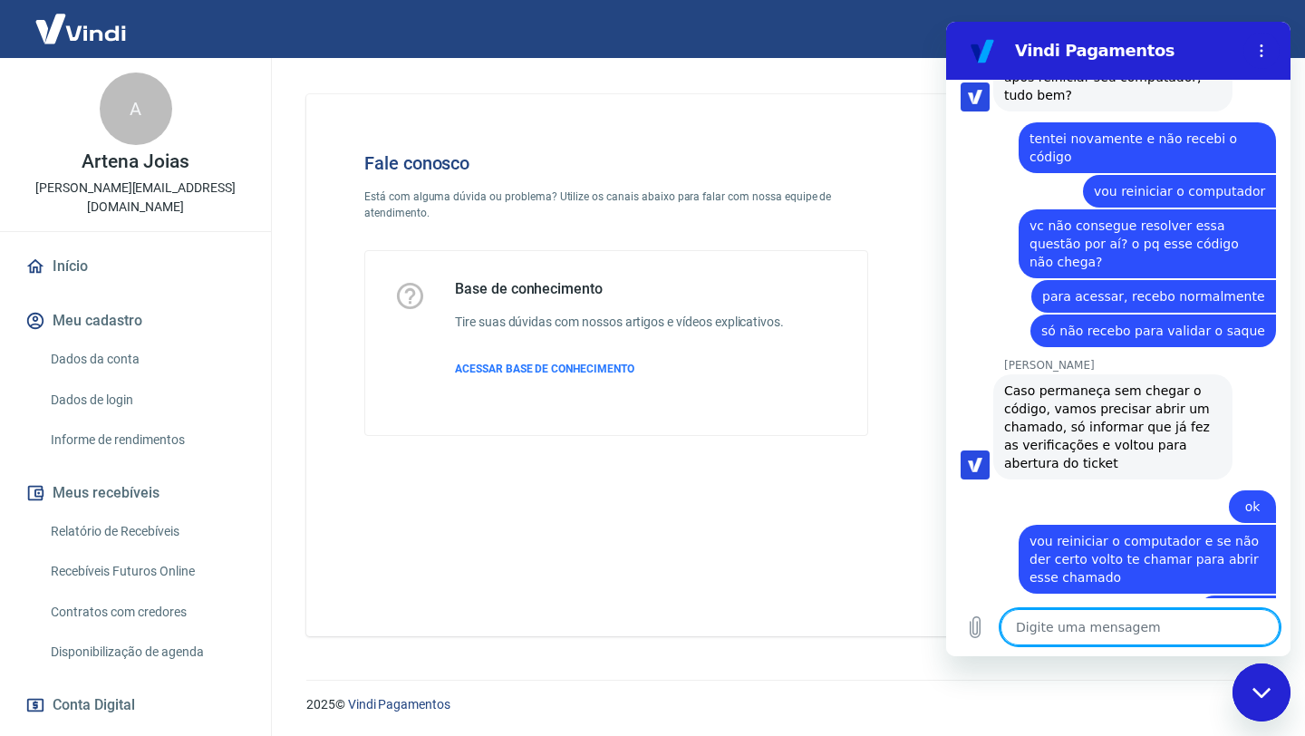
click at [979, 646] on div "Digite uma mensagem x" at bounding box center [1118, 627] width 344 height 58
click at [1036, 632] on textarea at bounding box center [1139, 627] width 279 height 36
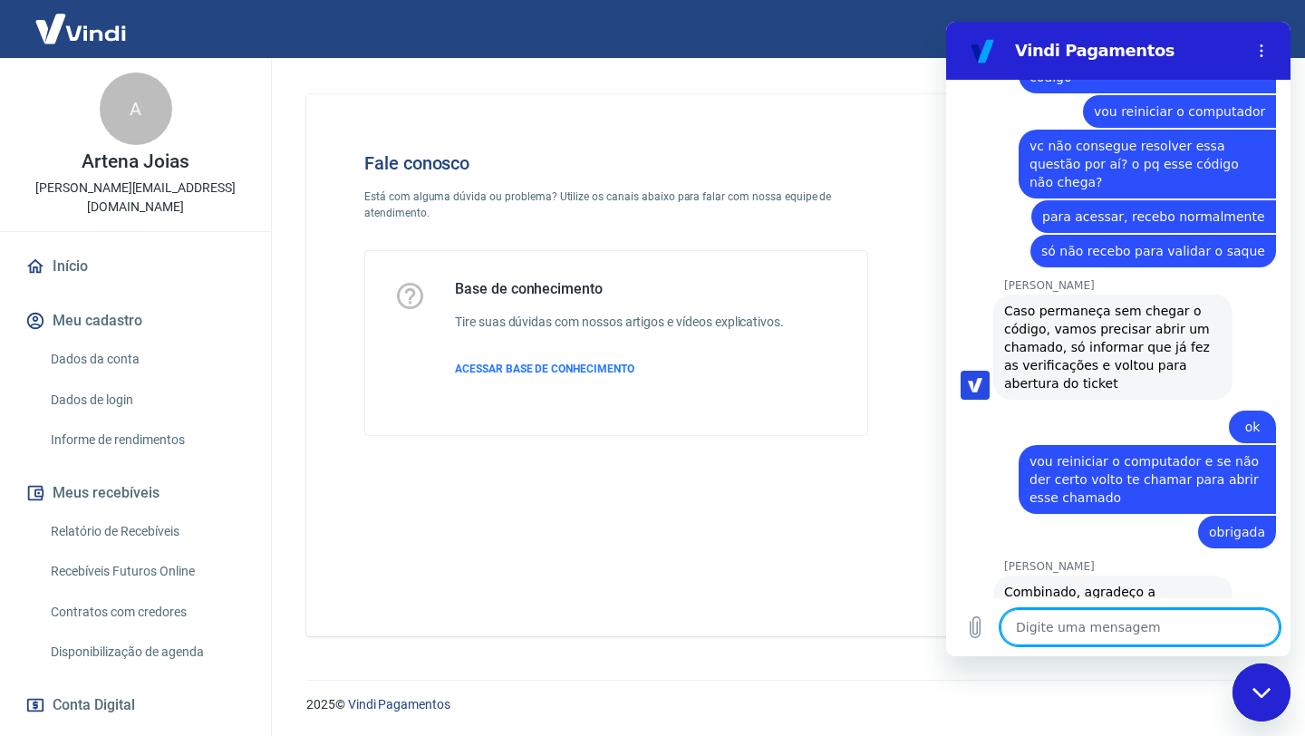
scroll to position [4397, 0]
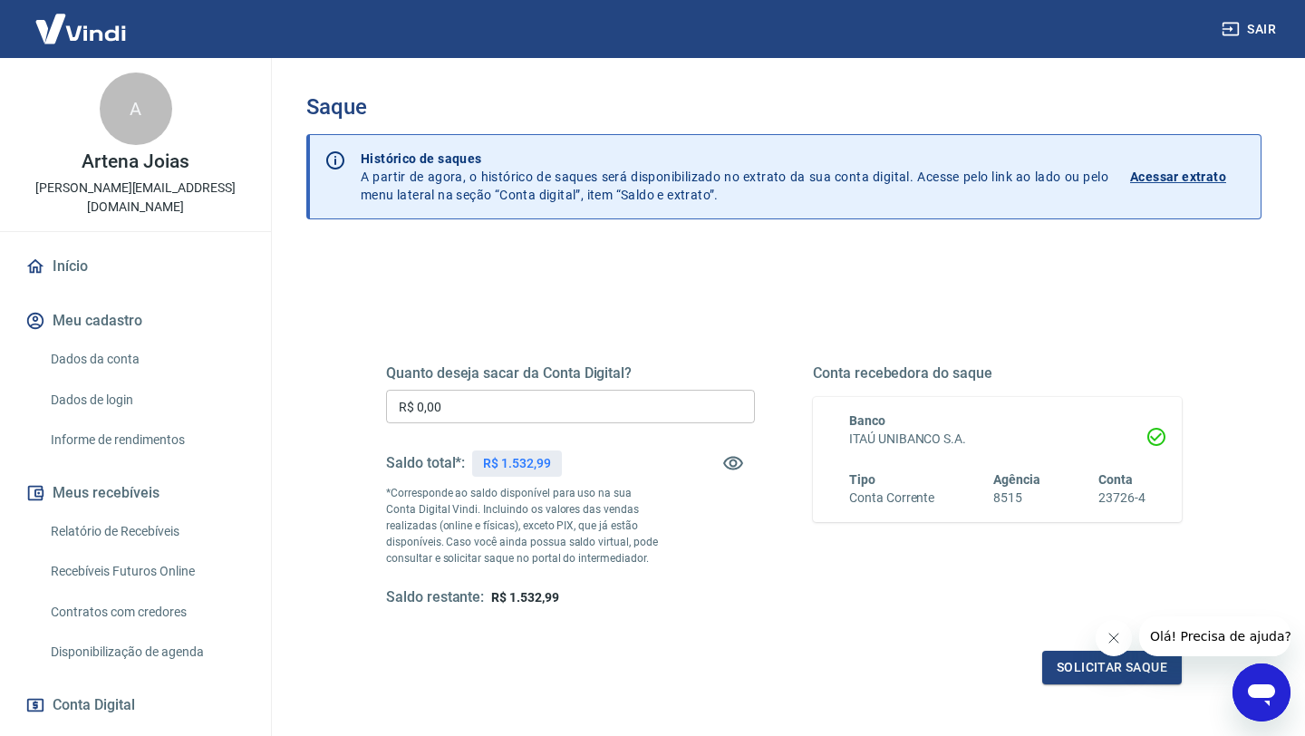
click at [449, 411] on input "R$ 0,00" at bounding box center [570, 407] width 369 height 34
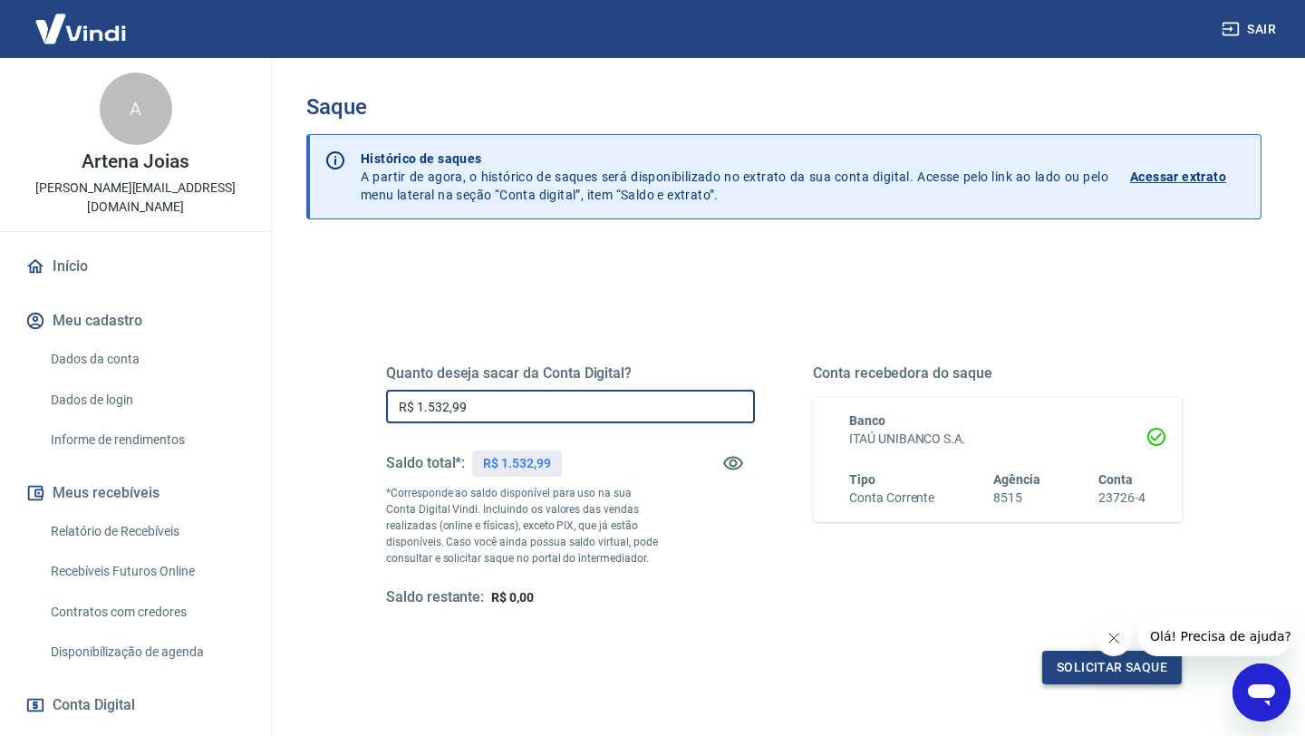
type input "R$ 1.532,99"
click at [1115, 659] on button "Solicitar saque" at bounding box center [1112, 668] width 140 height 34
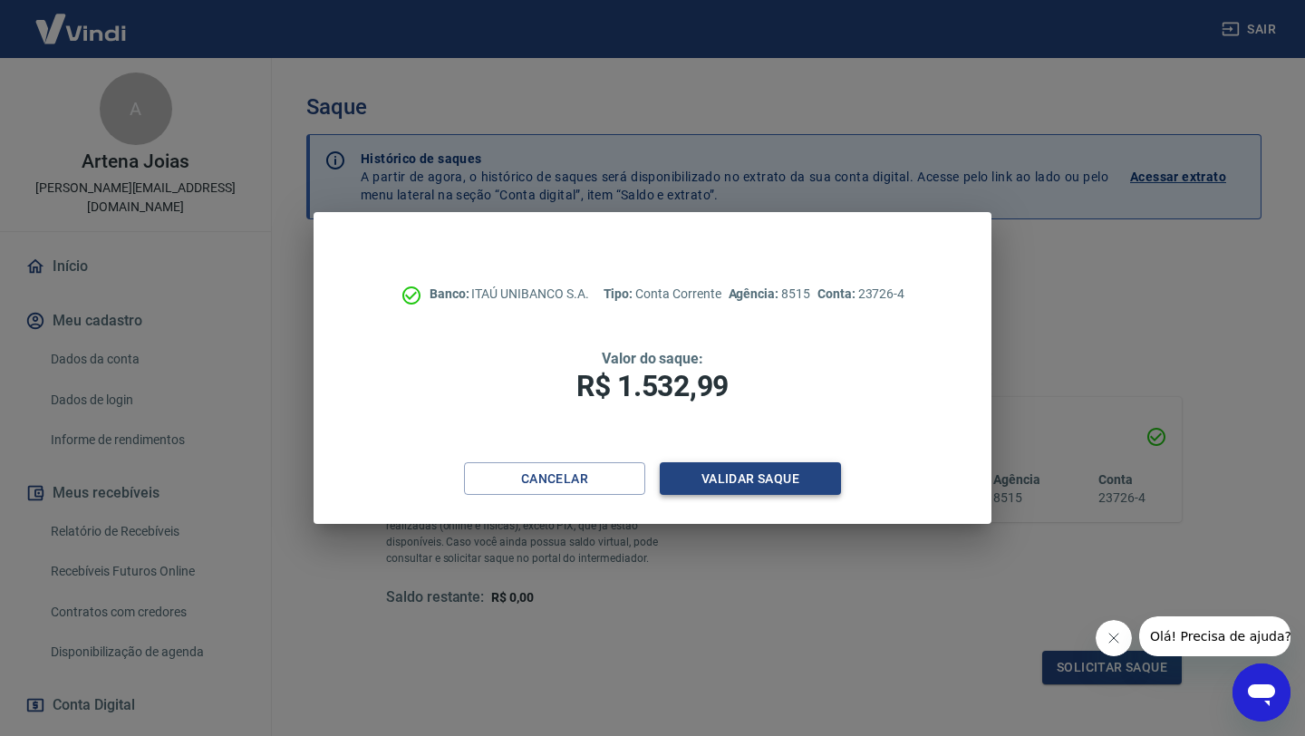
click at [811, 484] on button "Validar saque" at bounding box center [750, 479] width 181 height 34
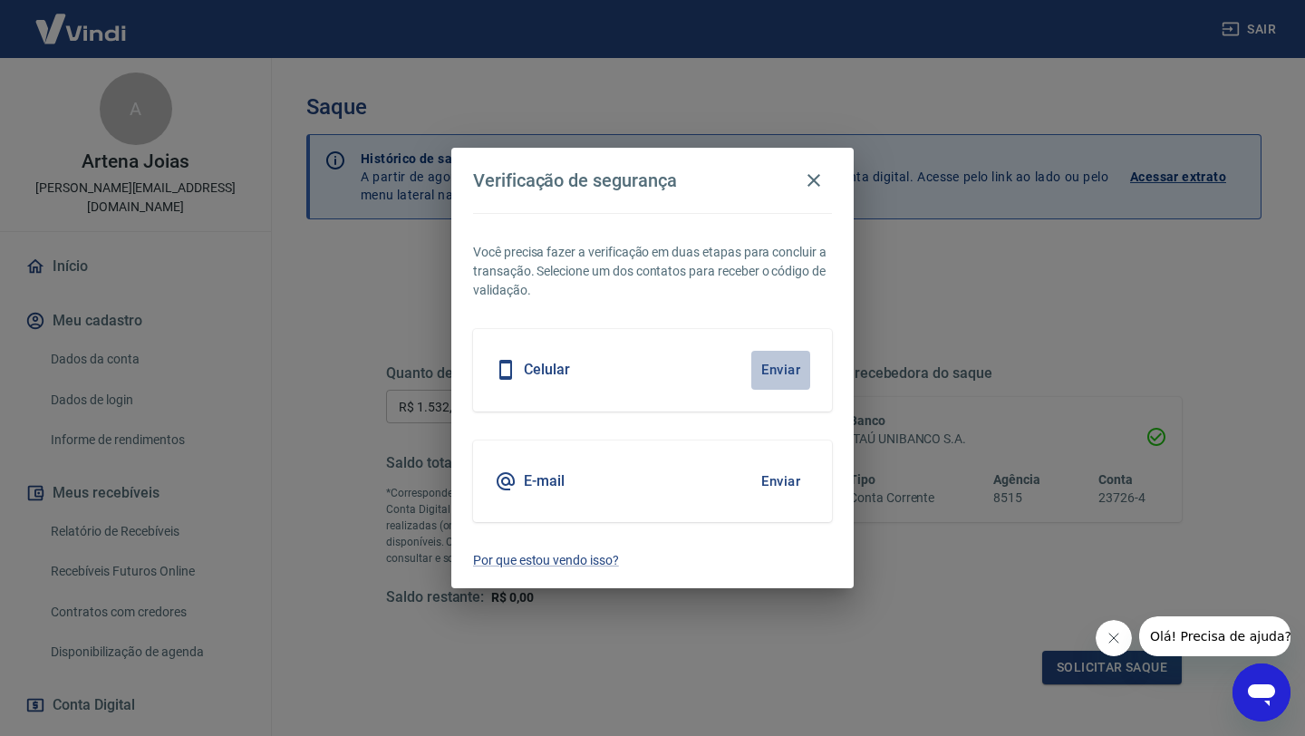
click at [774, 364] on button "Enviar" at bounding box center [780, 370] width 59 height 38
